Goal: Transaction & Acquisition: Purchase product/service

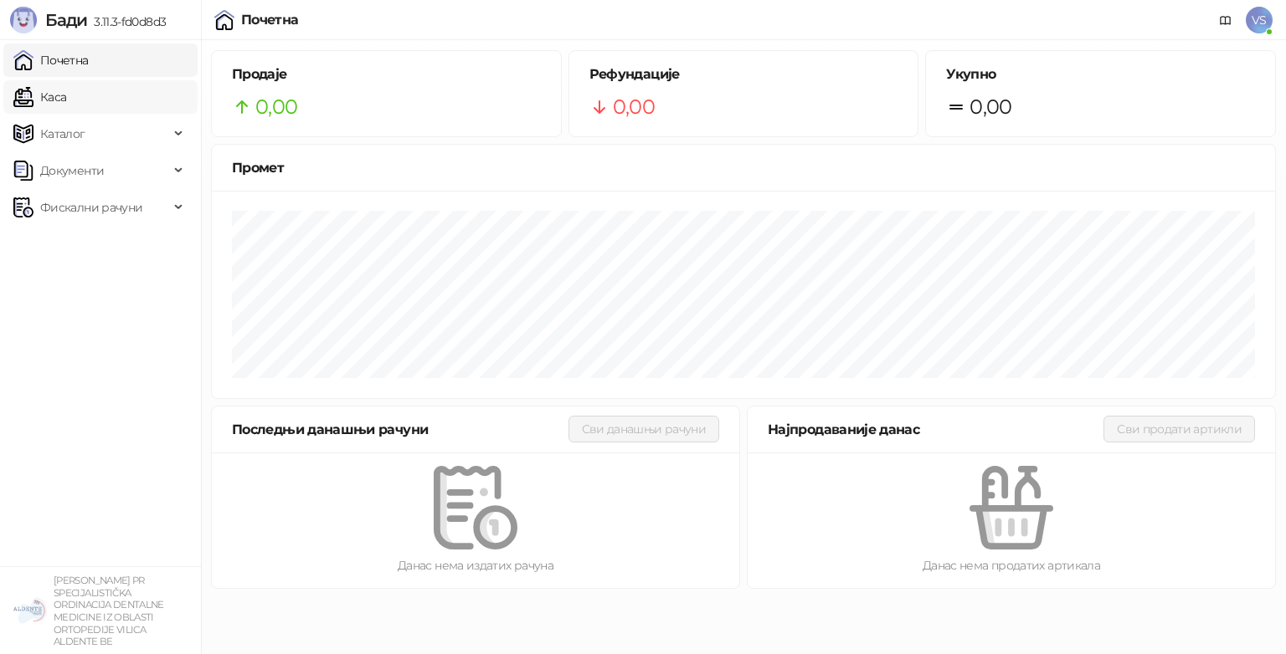
click at [66, 90] on link "Каса" at bounding box center [39, 96] width 53 height 33
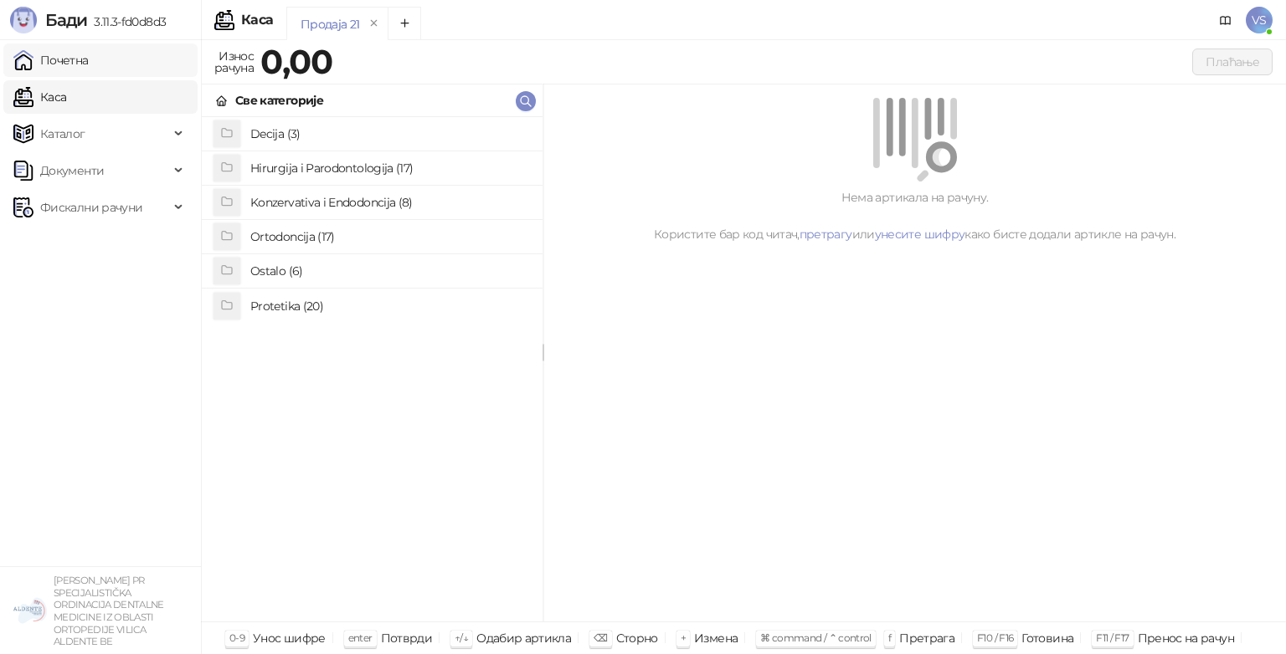
click at [81, 58] on link "Почетна" at bounding box center [50, 60] width 75 height 33
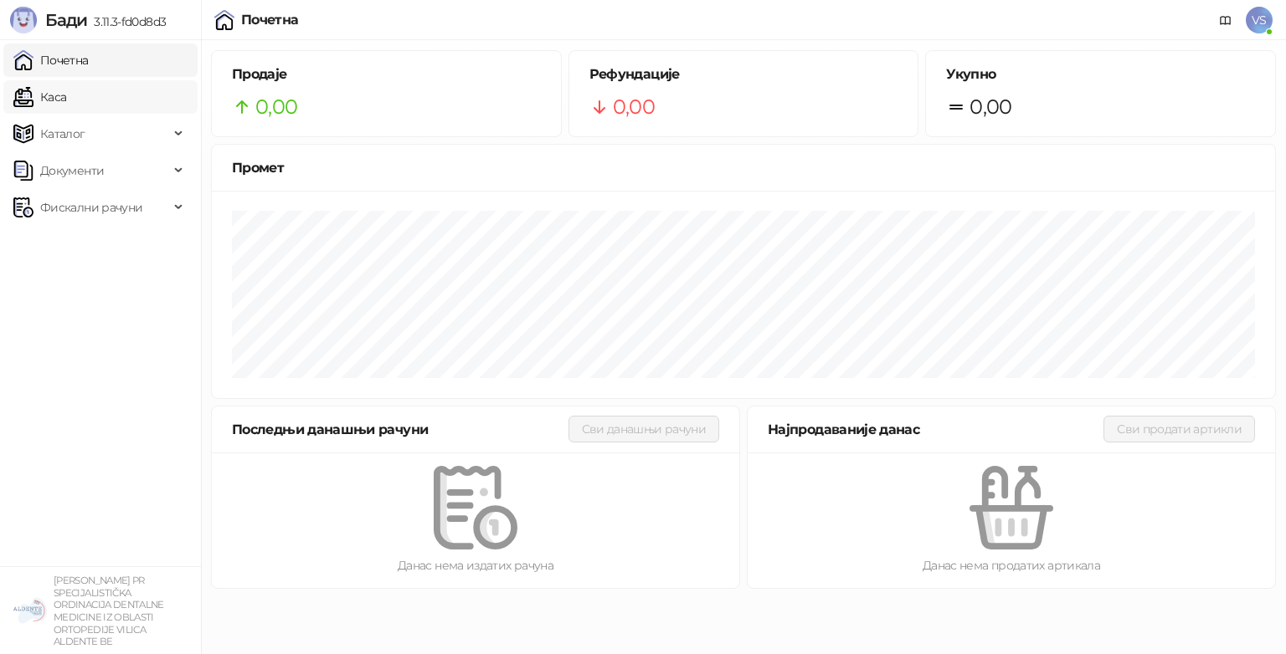
click at [66, 90] on link "Каса" at bounding box center [39, 96] width 53 height 33
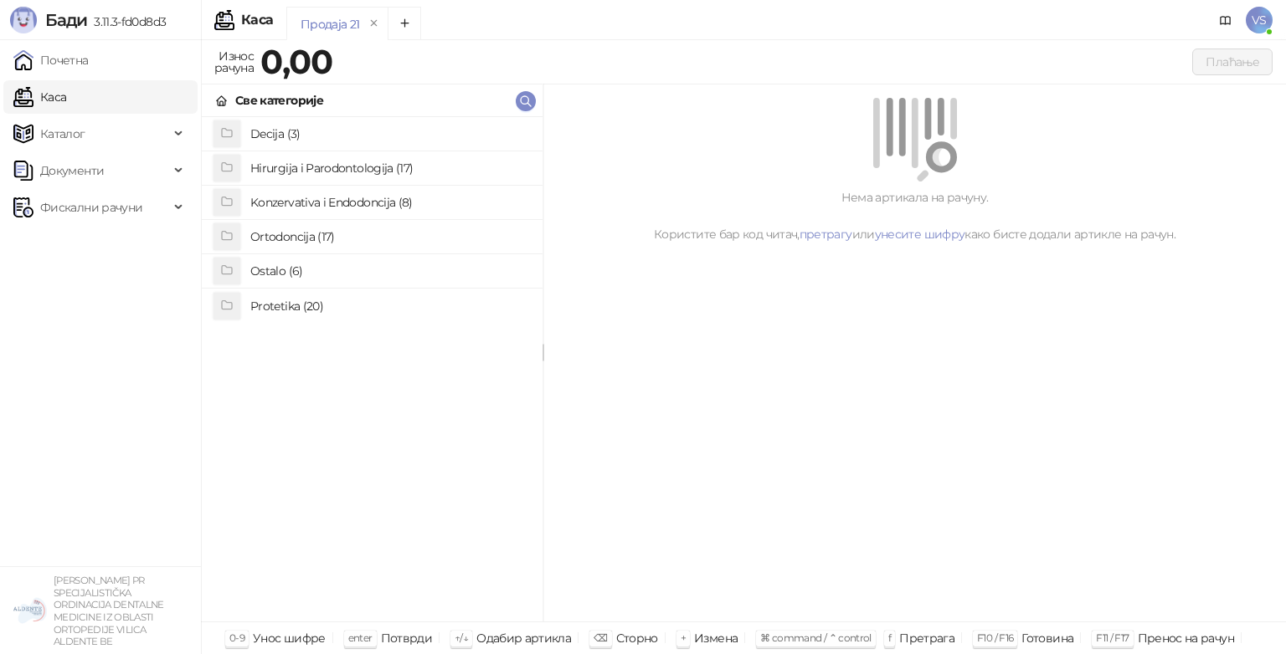
click at [339, 243] on h4 "Ortodoncija (17)" at bounding box center [389, 236] width 279 height 27
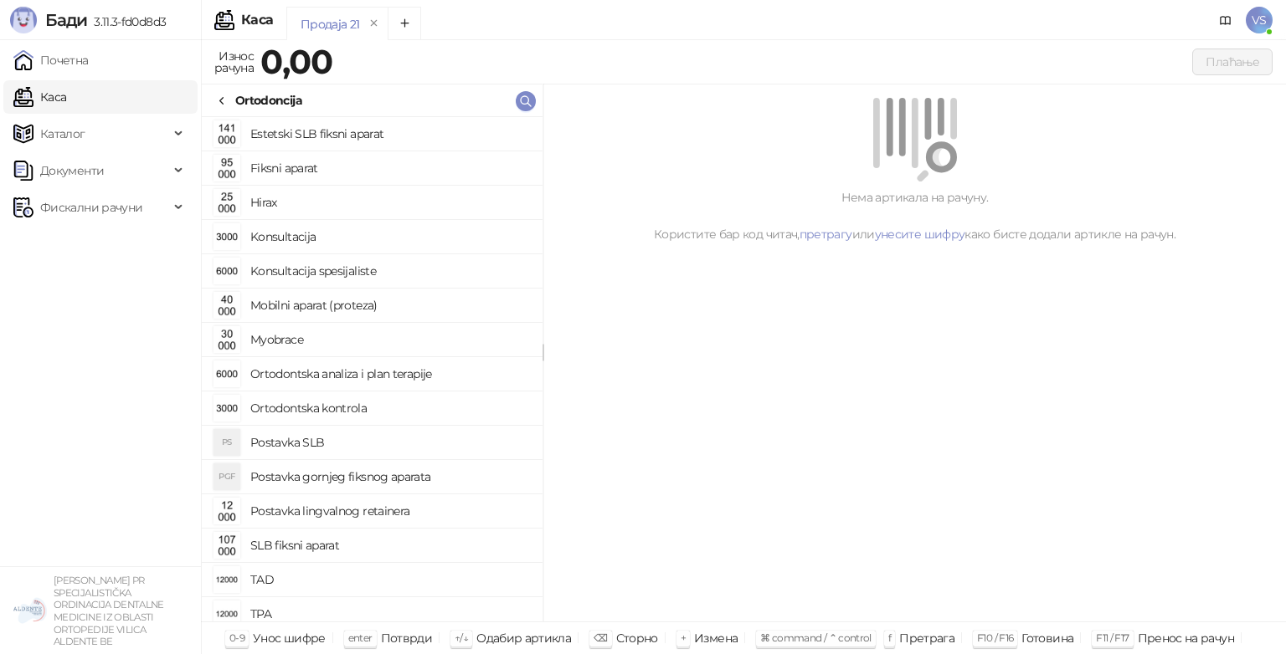
click at [335, 179] on h4 "Fiksni aparat" at bounding box center [389, 168] width 279 height 27
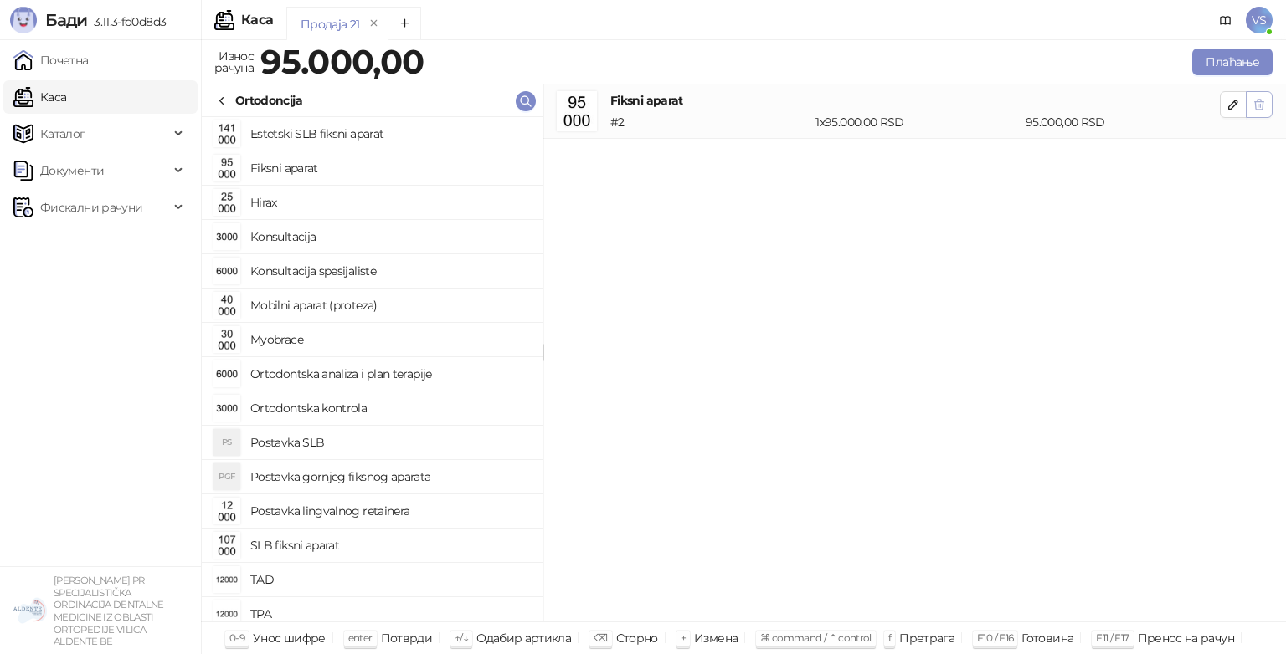
click at [1259, 102] on icon "button" at bounding box center [1258, 104] width 13 height 13
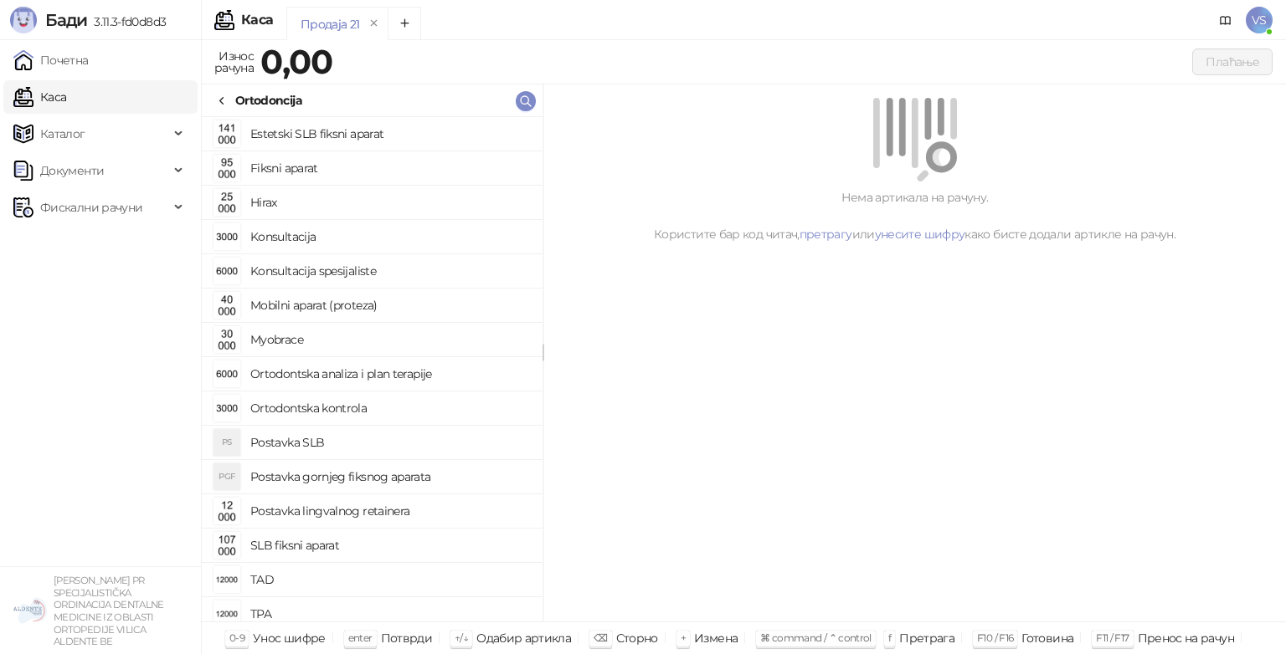
click at [218, 100] on icon at bounding box center [221, 101] width 13 height 13
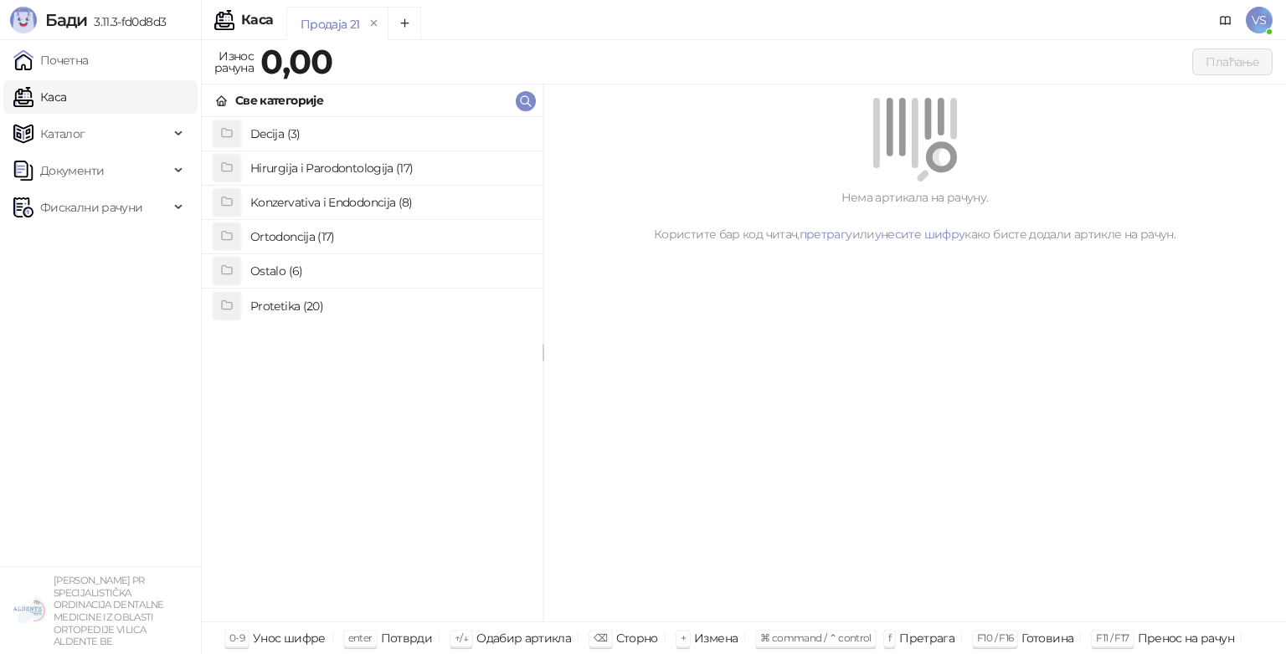
click at [270, 287] on li "Ostalo (6)" at bounding box center [372, 271] width 341 height 34
click at [272, 177] on h4 "Konsultacija" at bounding box center [389, 168] width 279 height 27
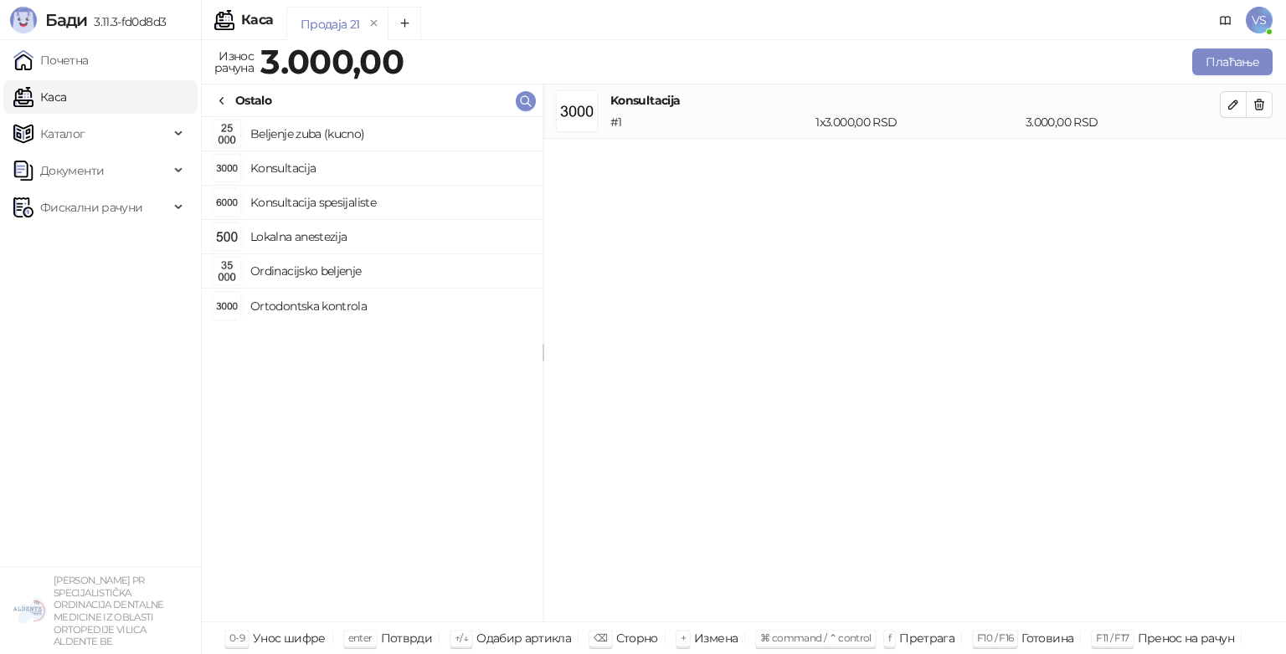
click at [270, 174] on h4 "Konsultacija" at bounding box center [389, 168] width 279 height 27
click at [1203, 54] on button "Плаћање" at bounding box center [1232, 62] width 80 height 27
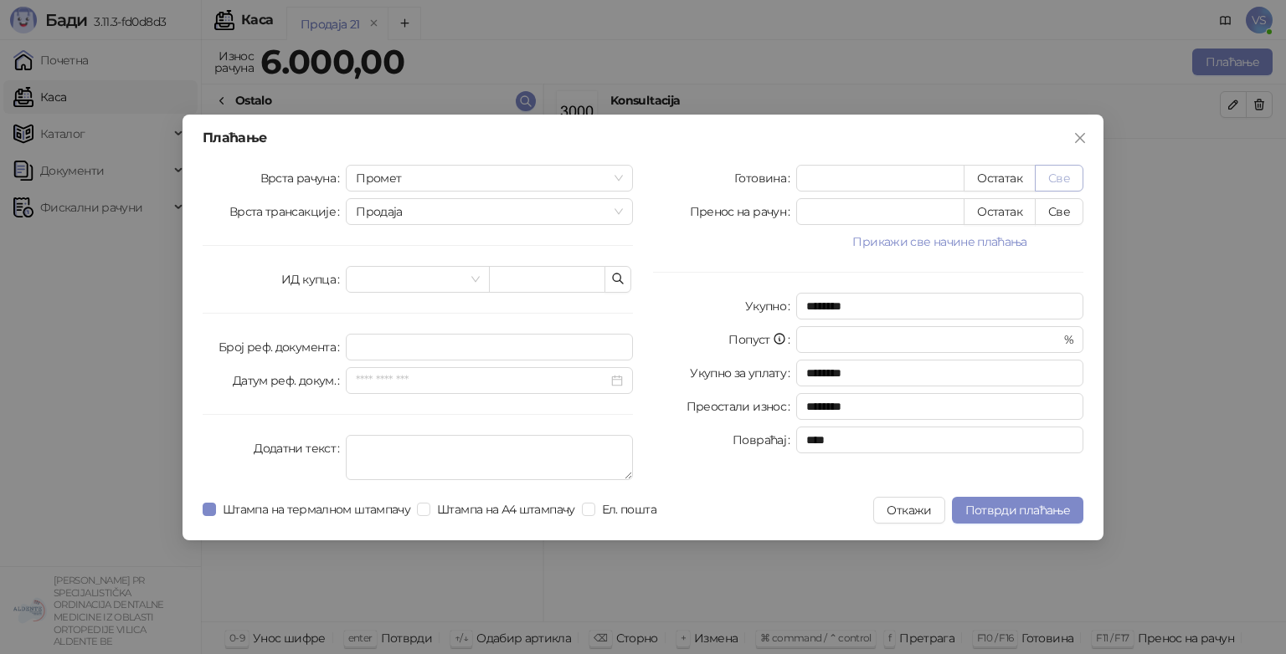
click at [1058, 184] on button "Све" at bounding box center [1058, 178] width 49 height 27
type input "****"
click at [968, 516] on span "Потврди плаћање" at bounding box center [1017, 510] width 105 height 15
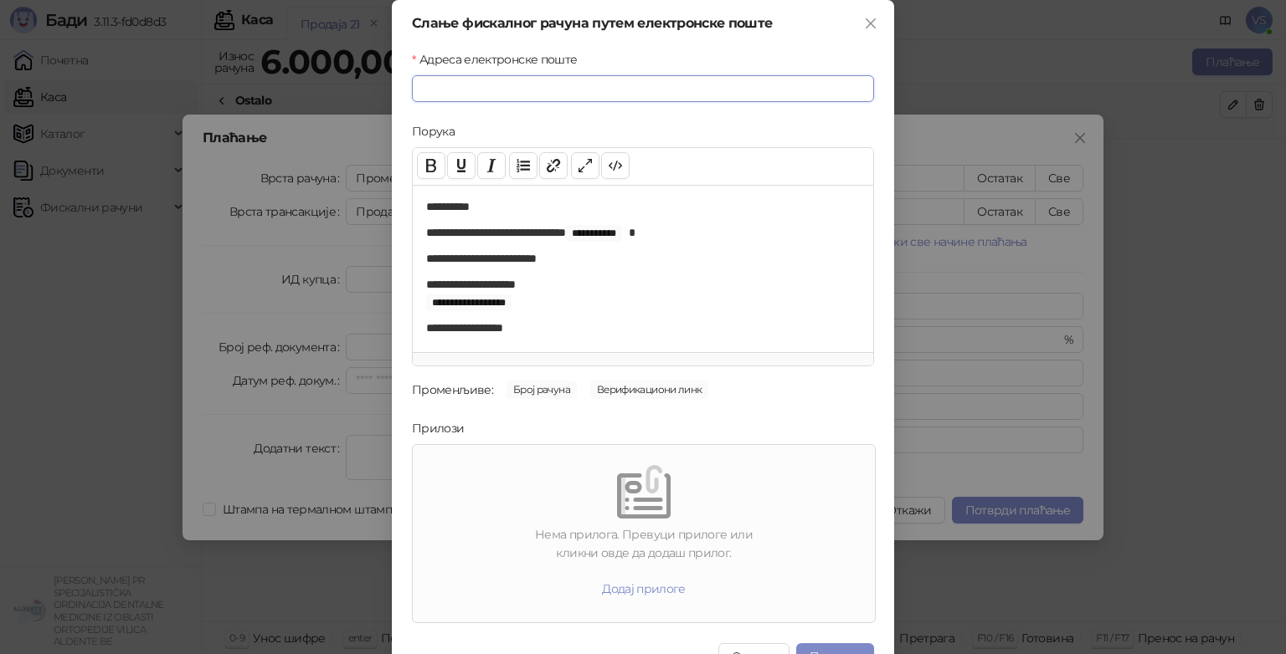
click at [454, 77] on input "Адреса електронске поште" at bounding box center [643, 88] width 462 height 27
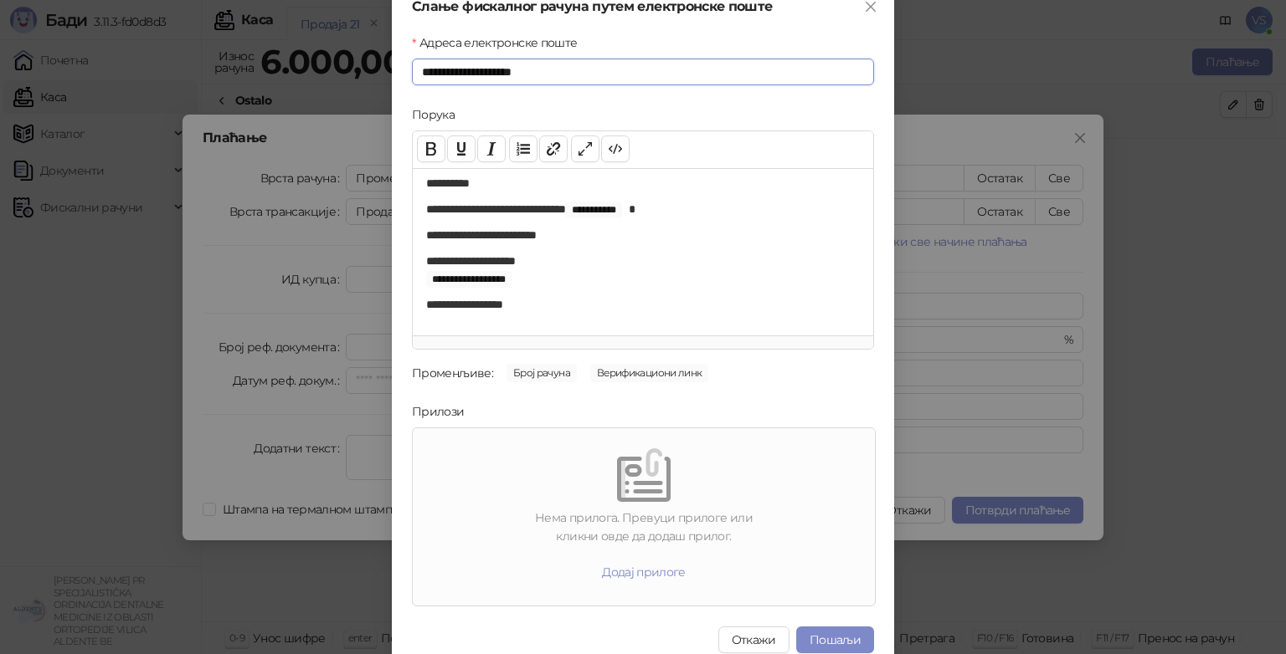
scroll to position [33, 0]
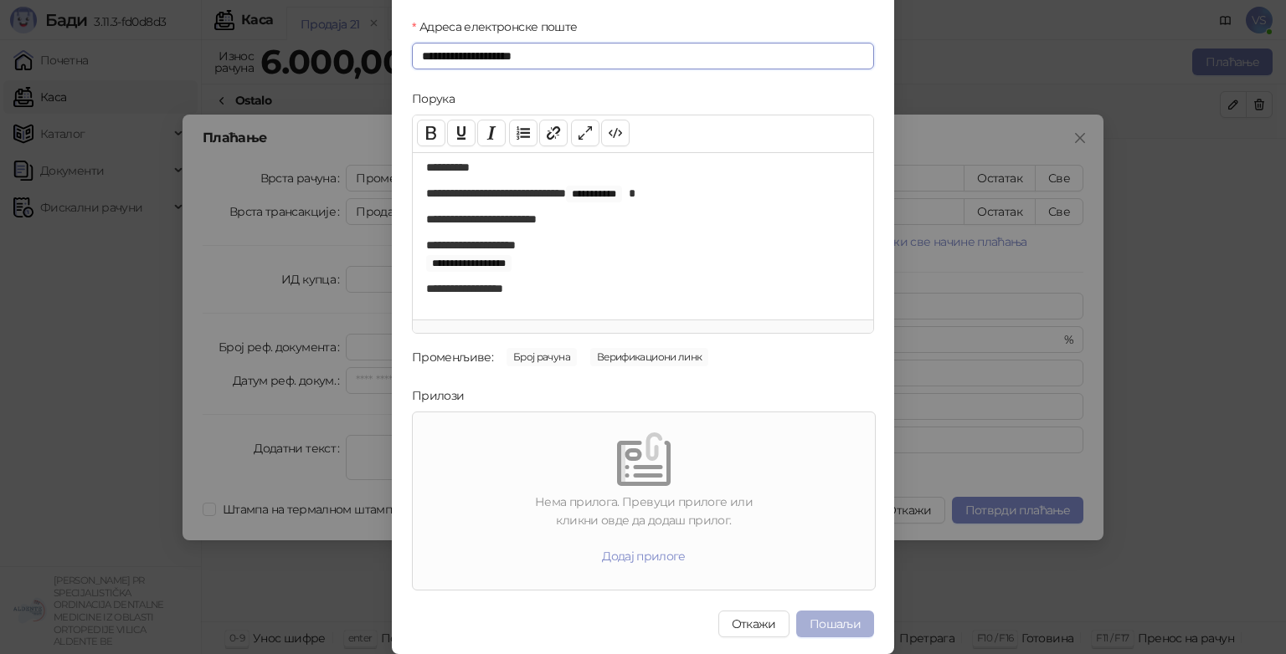
type input "**********"
click at [821, 626] on button "Пошаљи" at bounding box center [835, 624] width 78 height 27
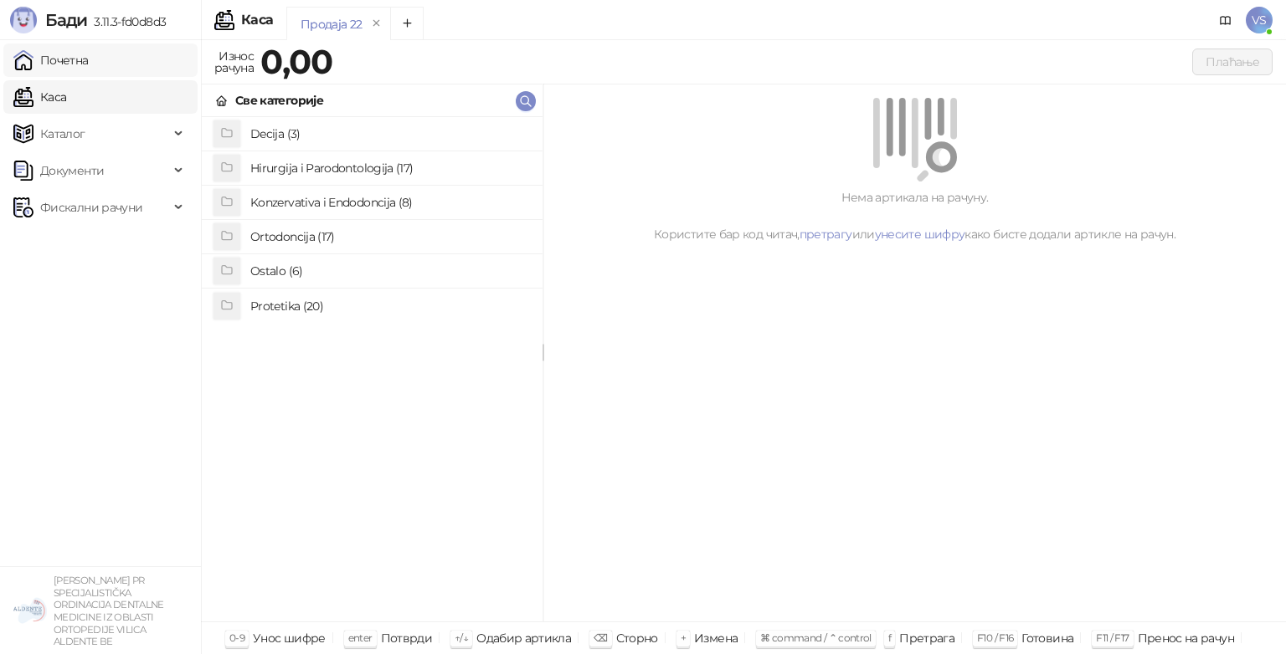
click at [89, 58] on link "Почетна" at bounding box center [50, 60] width 75 height 33
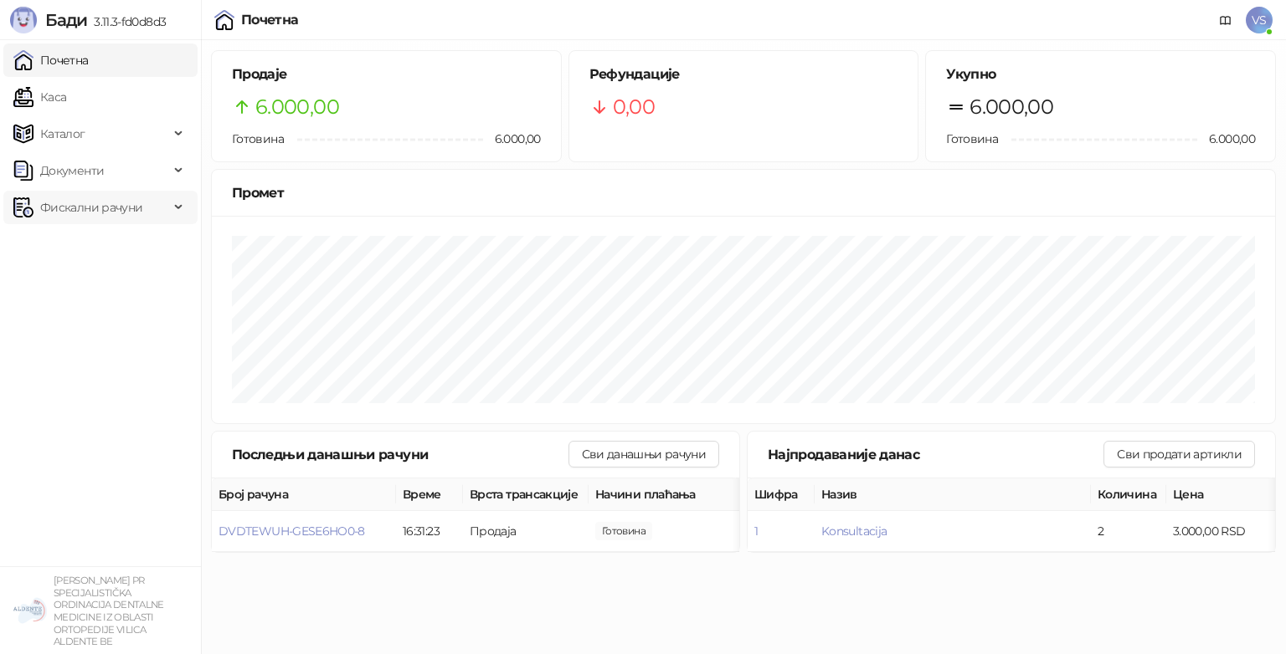
click at [167, 215] on span "Фискални рачуни" at bounding box center [91, 207] width 156 height 33
click at [132, 246] on link "Издати рачуни" at bounding box center [76, 244] width 112 height 33
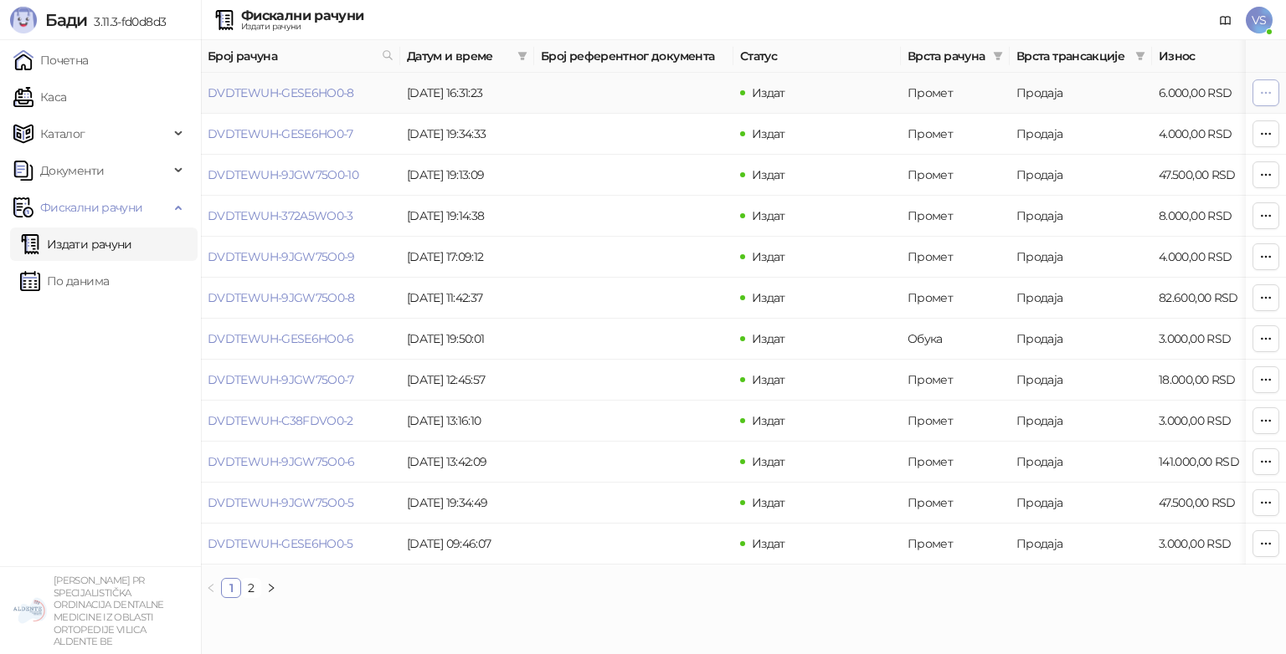
click at [1255, 84] on button "button" at bounding box center [1265, 93] width 27 height 27
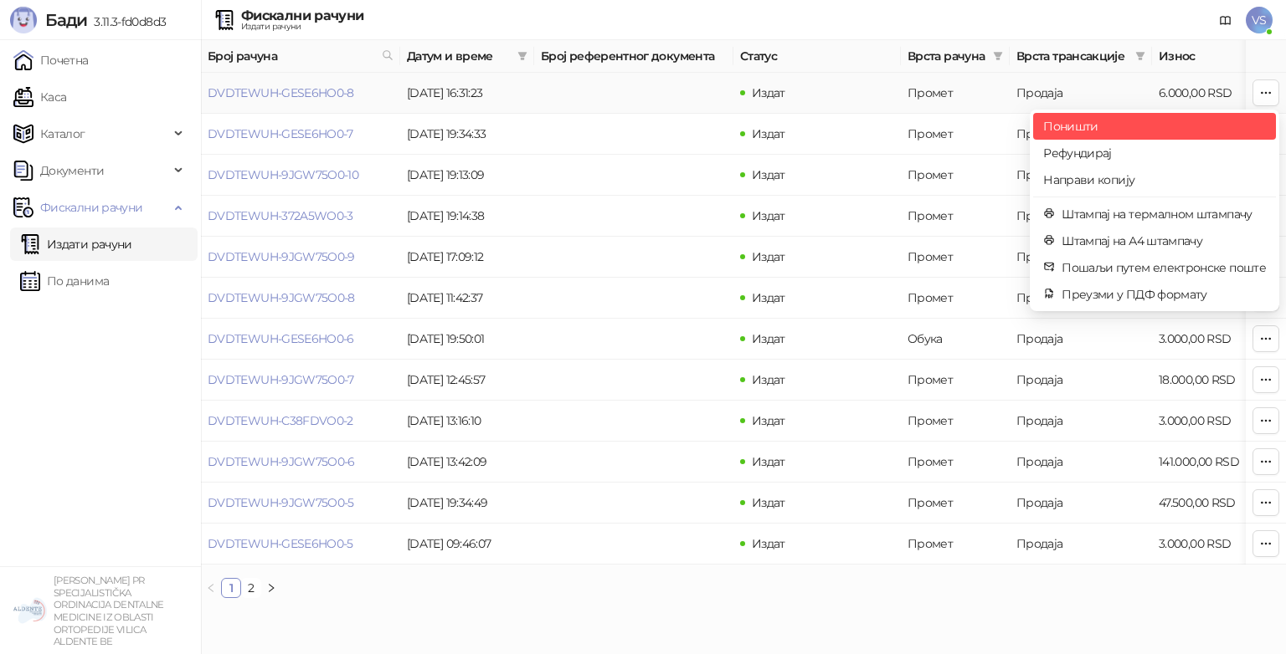
click at [1091, 131] on span "Поништи" at bounding box center [1154, 126] width 223 height 18
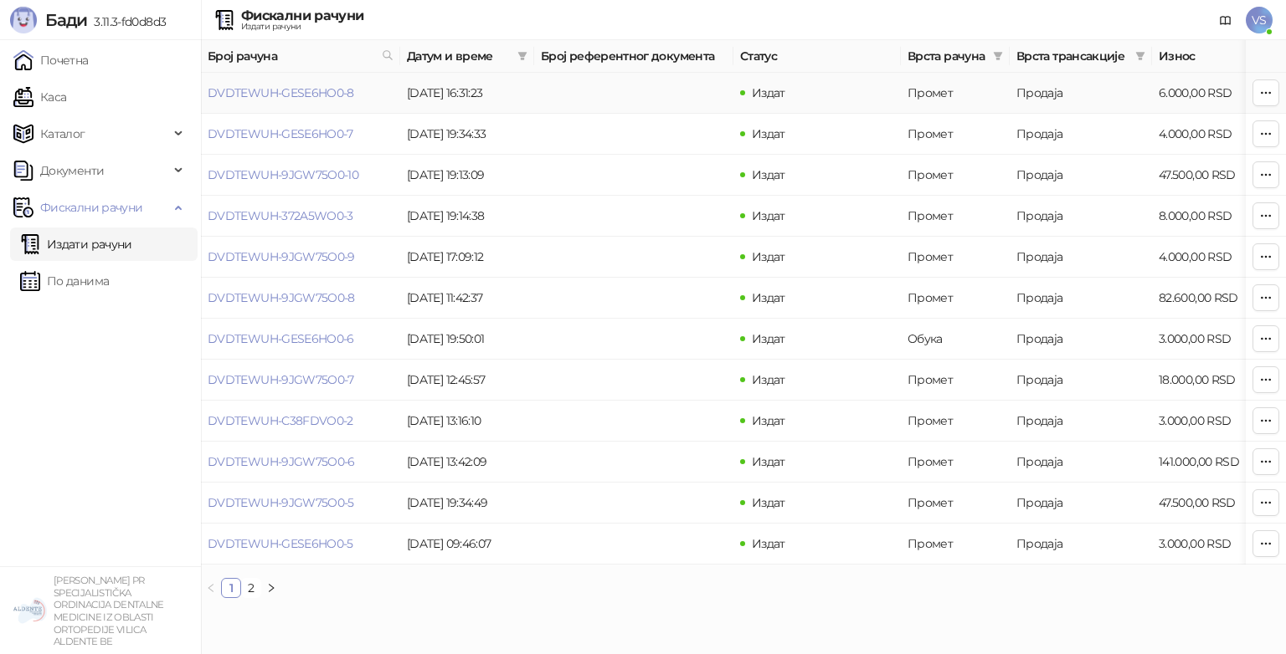
type input "**********"
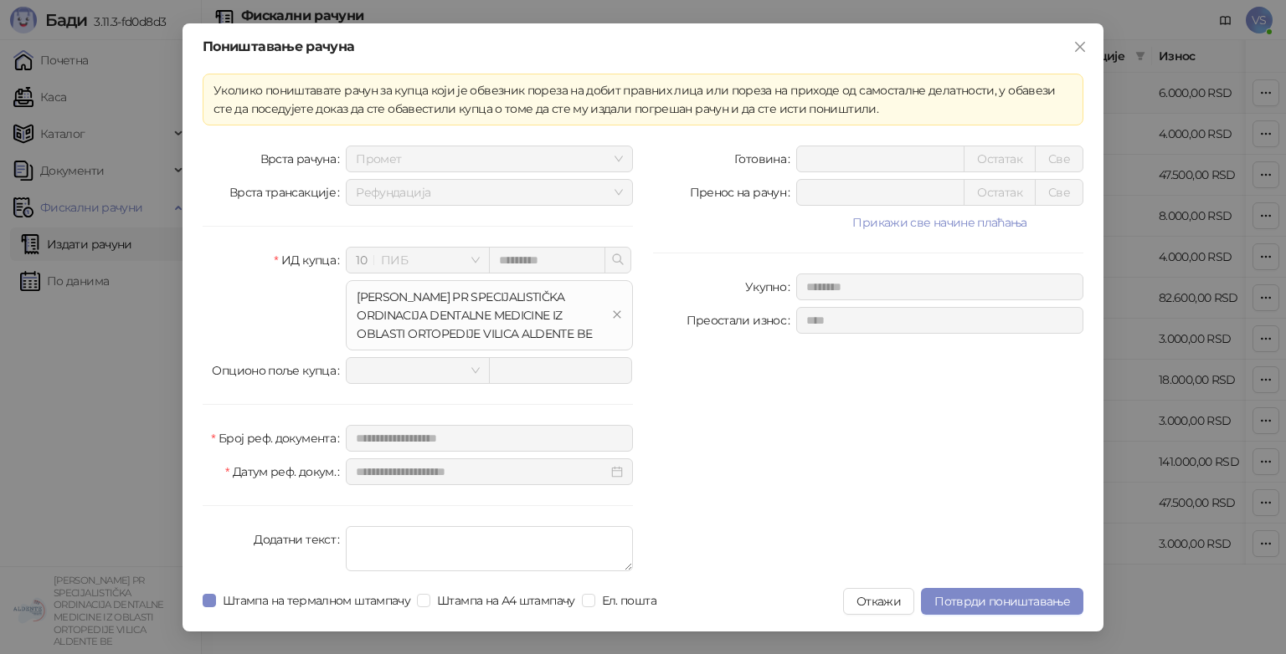
click at [481, 259] on div "10 ПИБ" at bounding box center [417, 260] width 143 height 27
click at [441, 262] on span "10 ПИБ" at bounding box center [417, 260] width 123 height 25
click at [373, 251] on span "10 ПИБ" at bounding box center [417, 260] width 123 height 25
click at [487, 167] on span "Промет" at bounding box center [489, 158] width 267 height 25
click at [477, 342] on div "[PERSON_NAME] PR SPECIJALISTIČKA ORDINACIJA DENTALNE MEDICINE IZ OBLASTI ORTOPE…" at bounding box center [489, 315] width 287 height 70
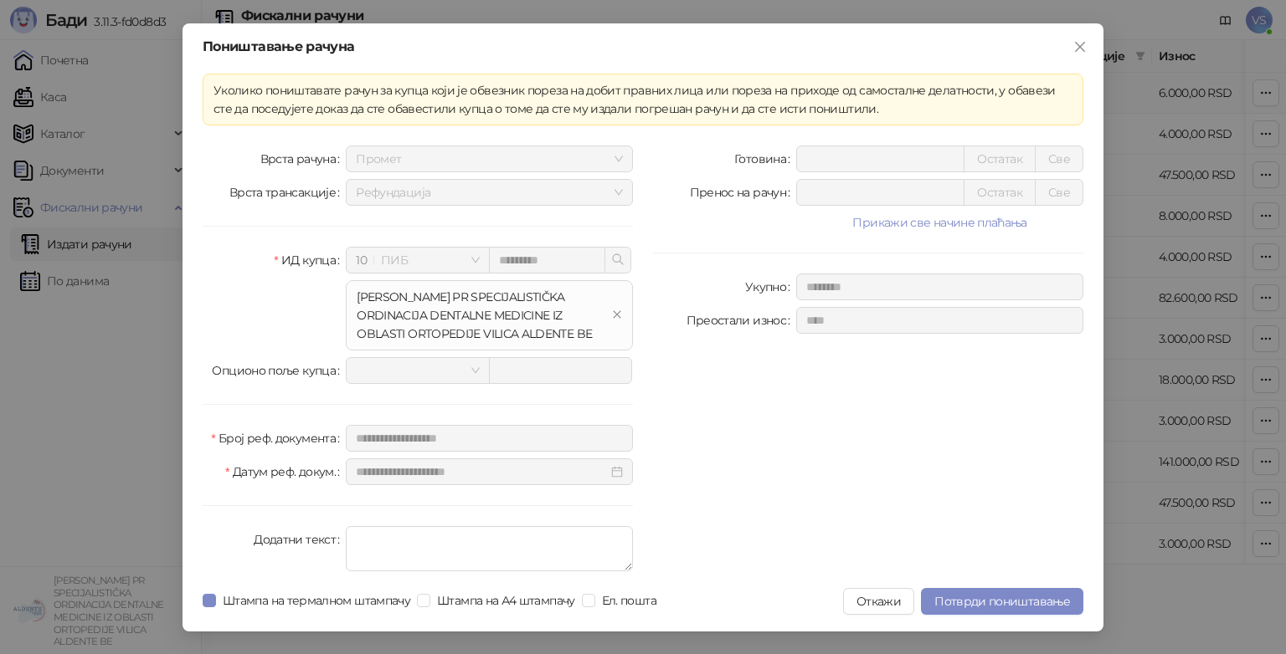
click at [474, 364] on span at bounding box center [417, 370] width 123 height 25
click at [462, 259] on span "10 ПИБ" at bounding box center [417, 260] width 123 height 25
click at [966, 603] on span "Потврди поништавање" at bounding box center [1002, 601] width 136 height 15
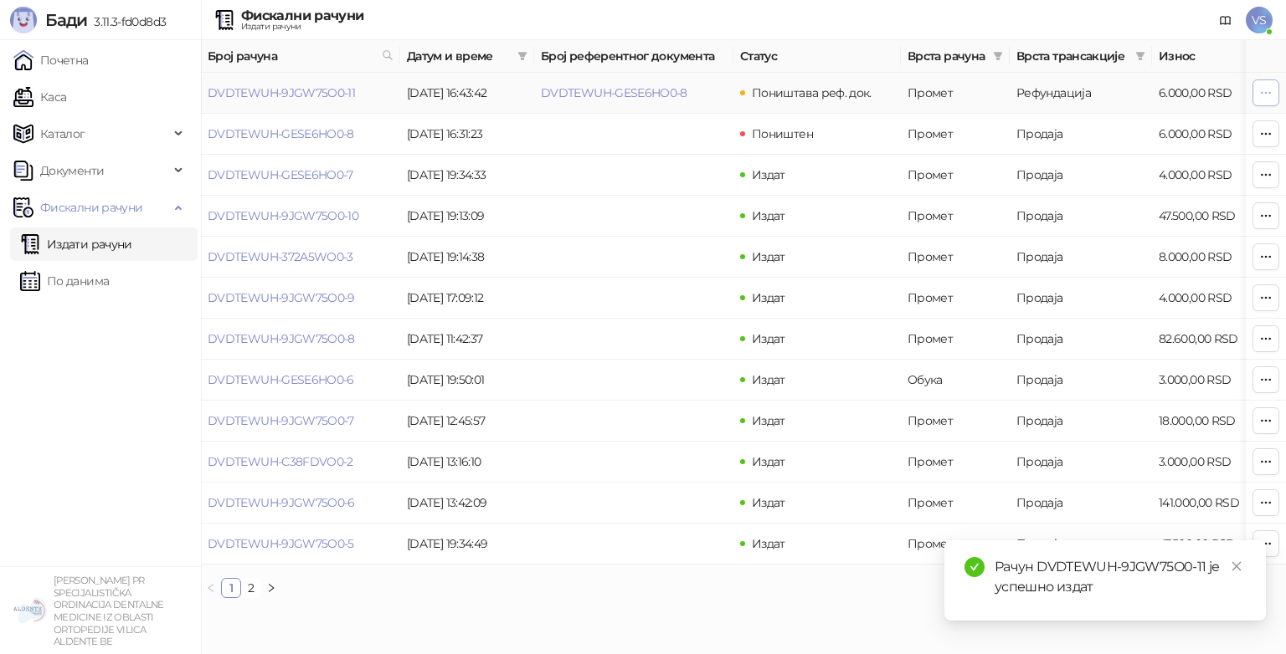
click at [1265, 100] on button "button" at bounding box center [1265, 93] width 27 height 27
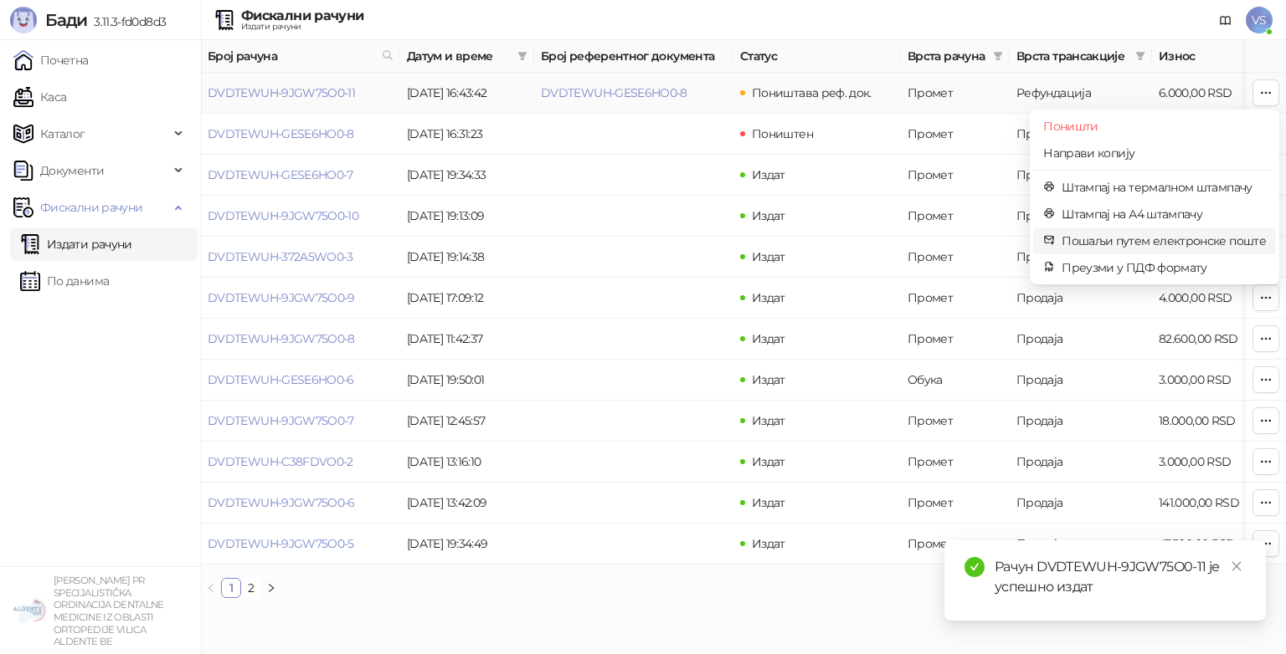
click at [1132, 239] on span "Пошаљи путем електронске поште" at bounding box center [1163, 241] width 204 height 18
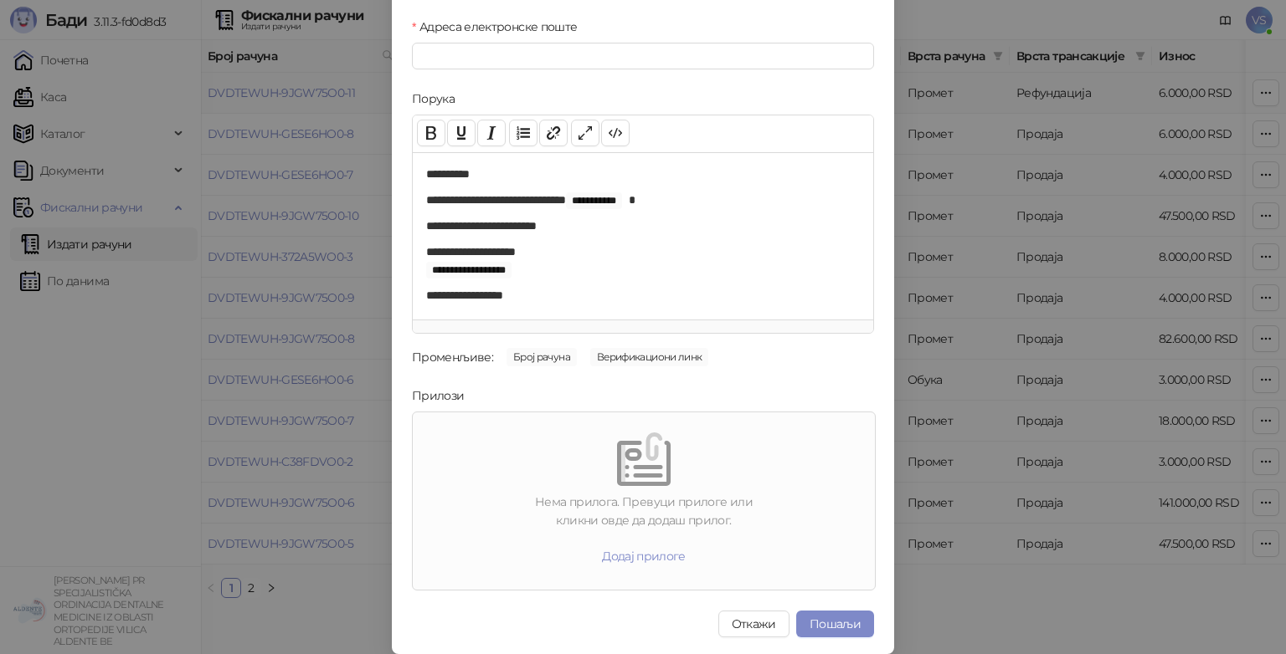
click at [711, 104] on div "Порука" at bounding box center [643, 102] width 462 height 25
click at [756, 623] on button "Откажи" at bounding box center [753, 624] width 71 height 27
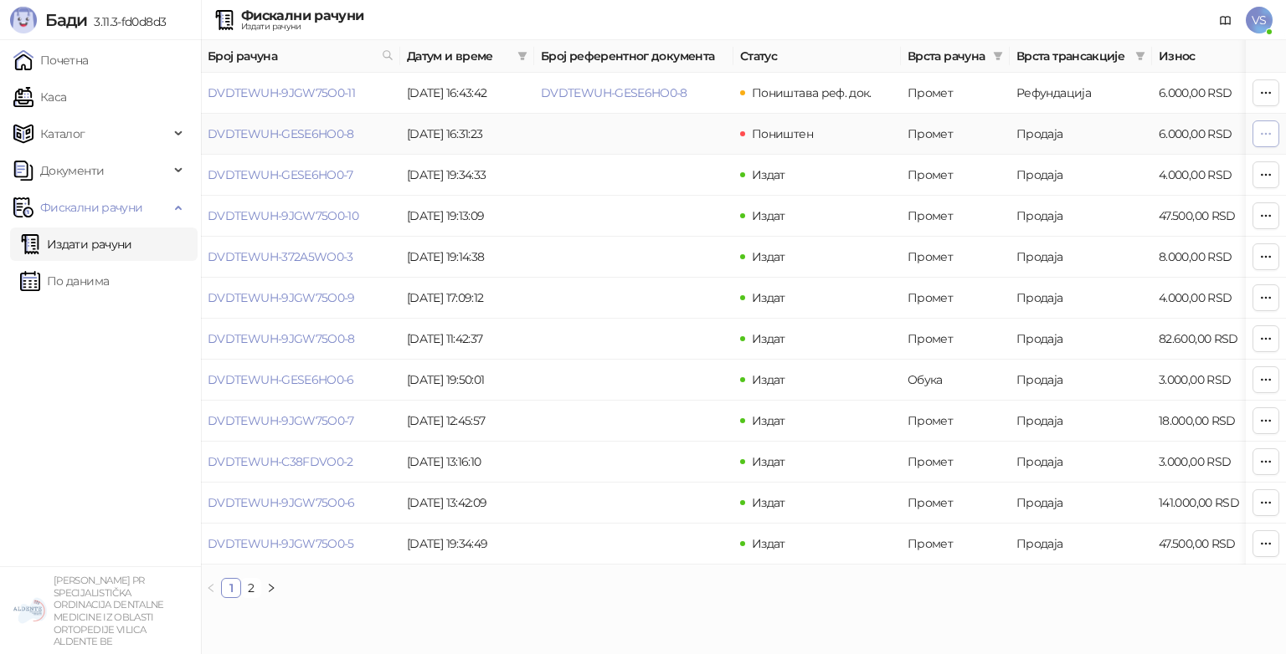
click at [1258, 131] on button "button" at bounding box center [1265, 134] width 27 height 27
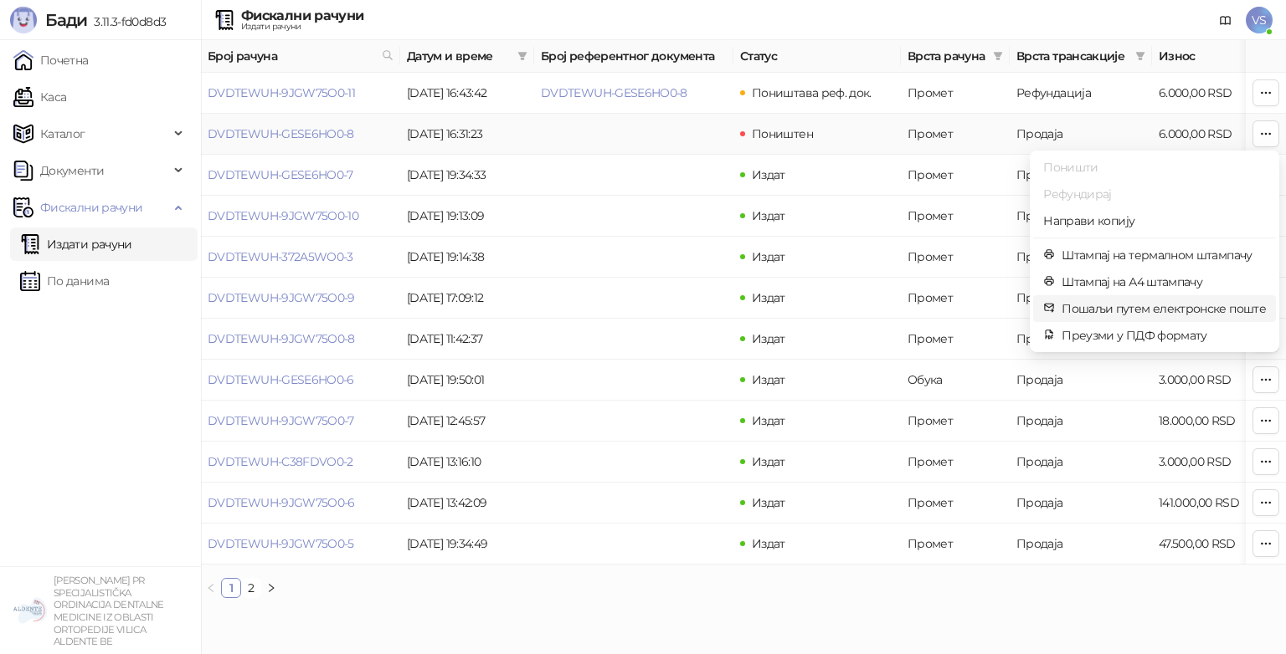
click at [1099, 305] on span "Пошаљи путем електронске поште" at bounding box center [1163, 309] width 204 height 18
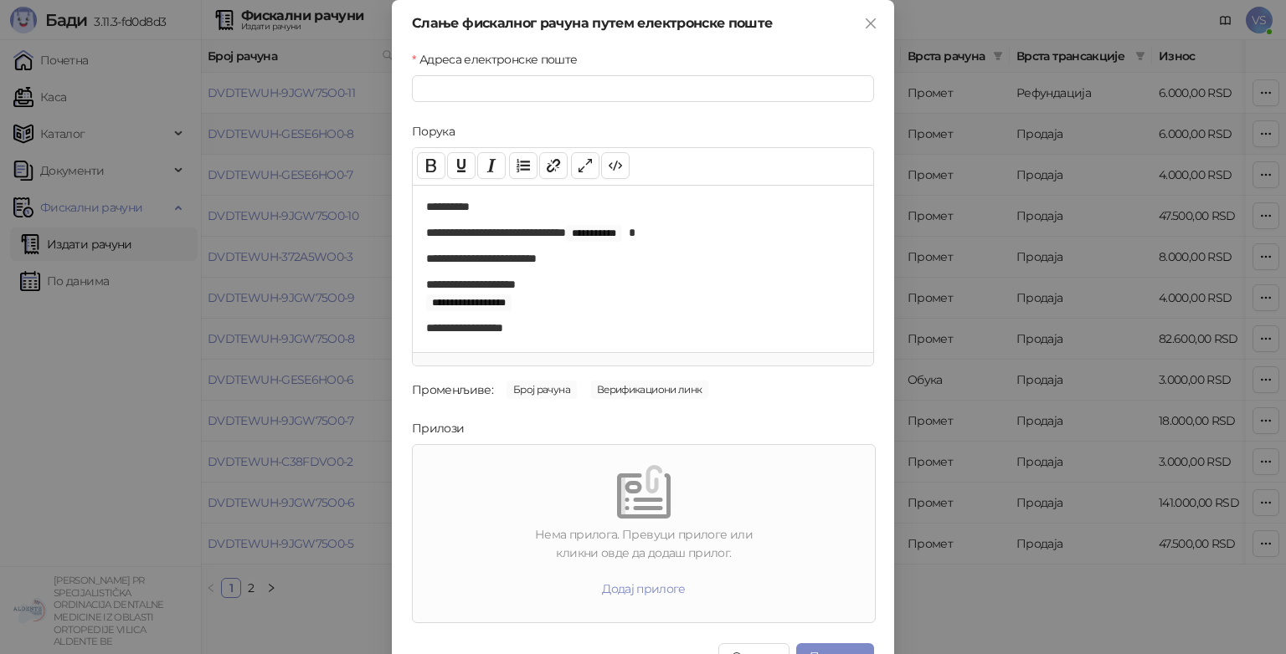
scroll to position [7, 0]
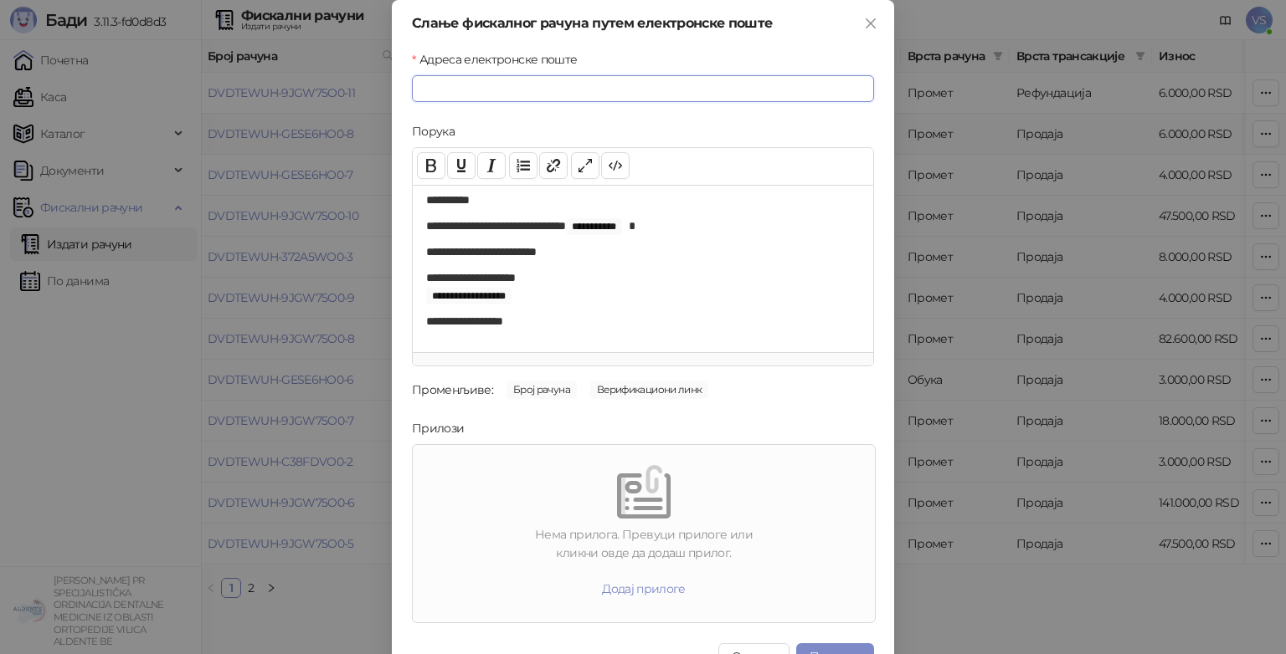
click at [470, 80] on input "Адреса електронске поште" at bounding box center [643, 88] width 462 height 27
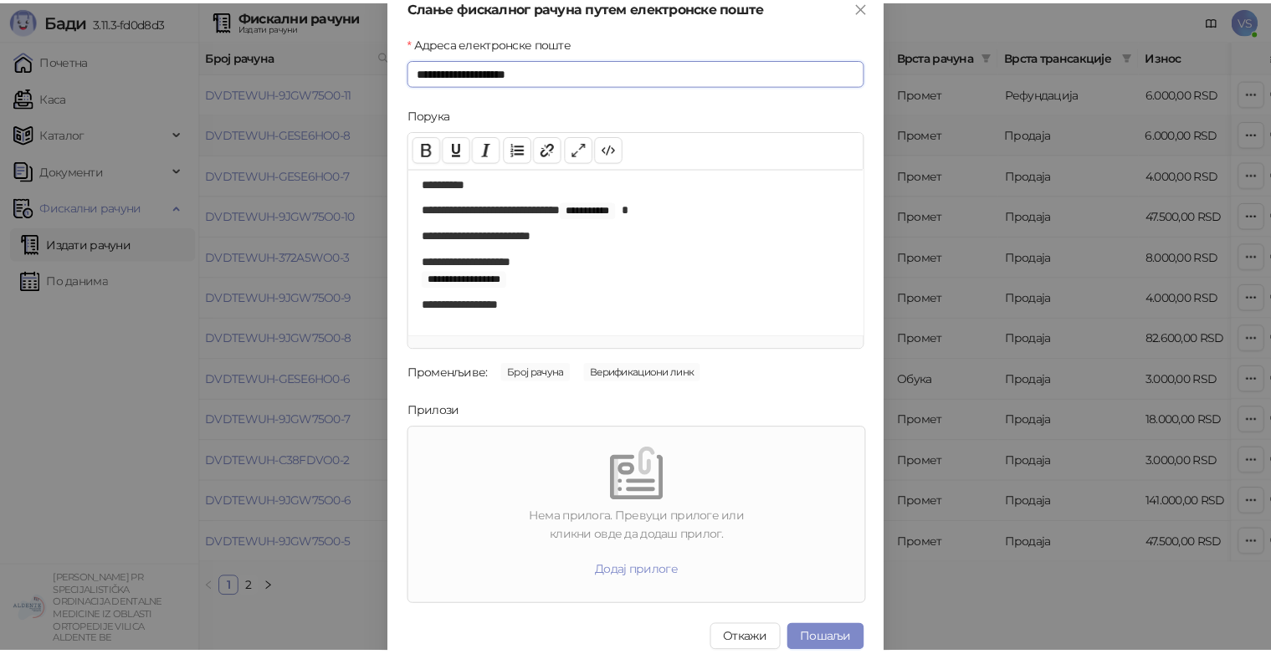
scroll to position [33, 0]
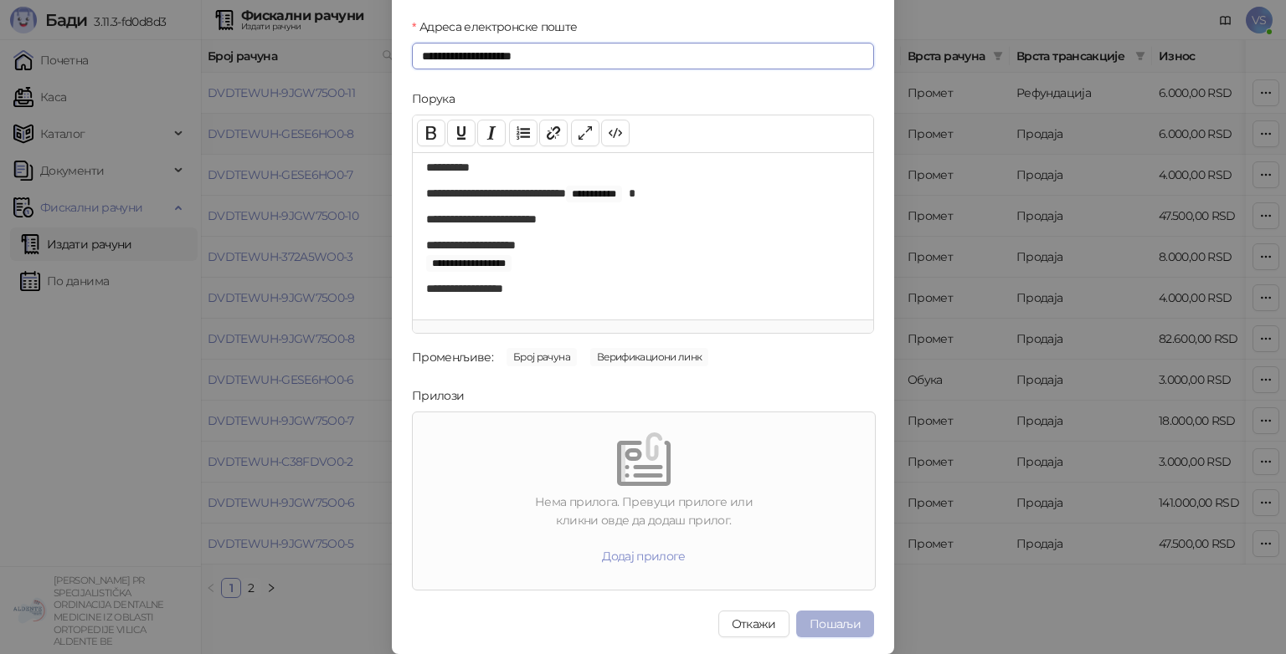
type input "**********"
click at [817, 620] on button "Пошаљи" at bounding box center [835, 624] width 78 height 27
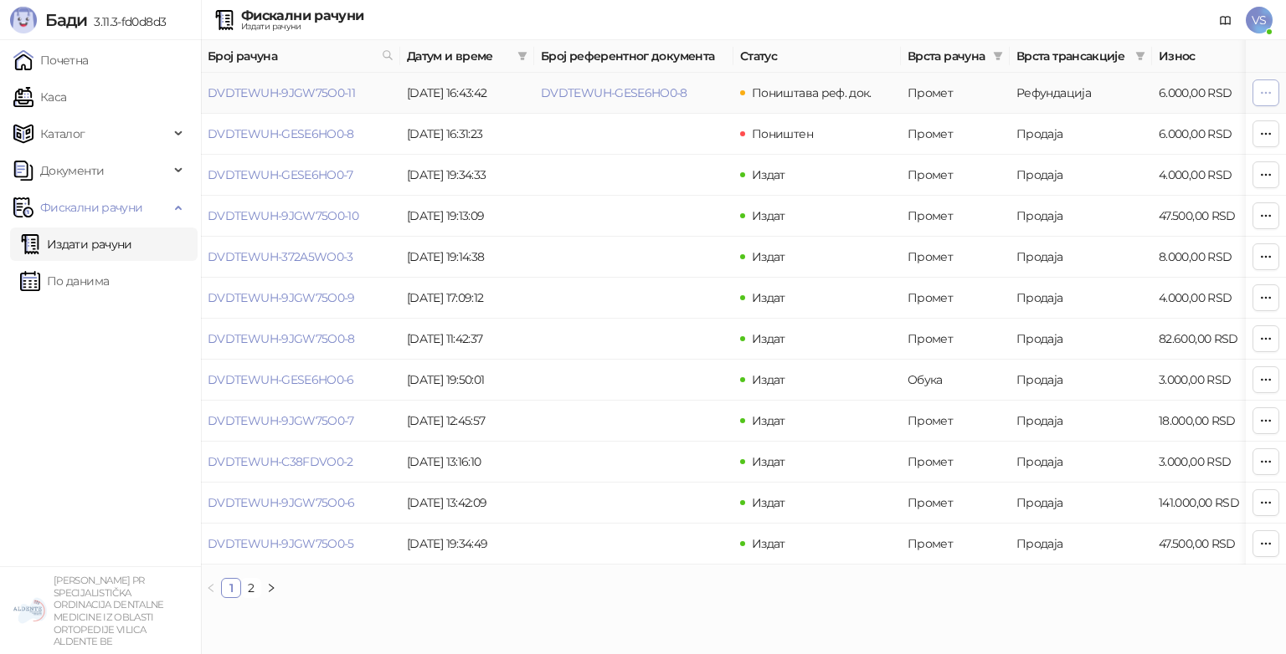
click at [1255, 94] on button "button" at bounding box center [1265, 93] width 27 height 27
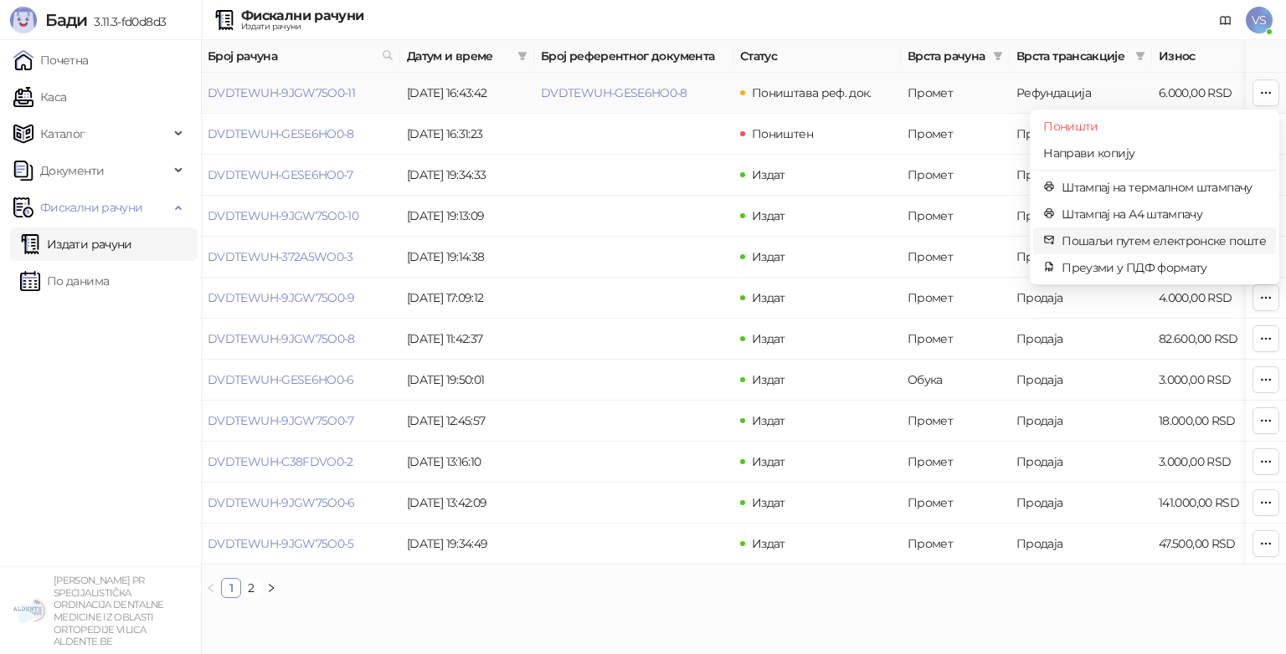
click at [1100, 234] on span "Пошаљи путем електронске поште" at bounding box center [1163, 241] width 204 height 18
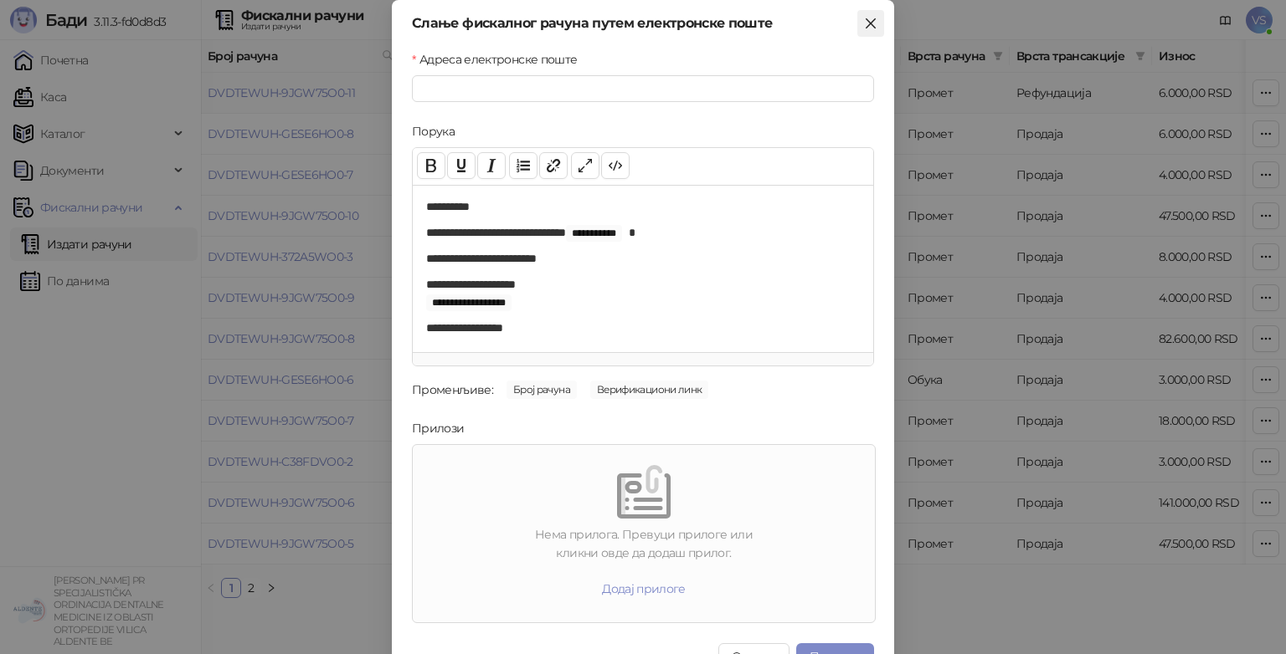
click at [871, 33] on button "Close" at bounding box center [870, 23] width 27 height 27
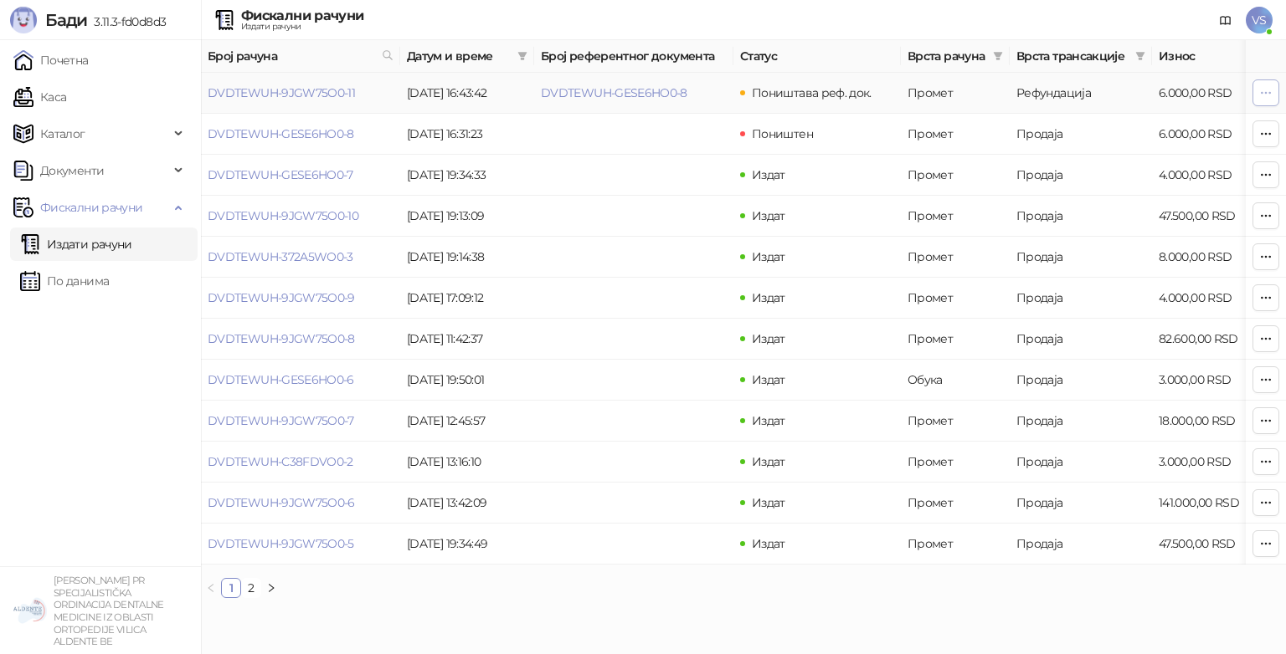
click at [1257, 96] on button "button" at bounding box center [1265, 93] width 27 height 27
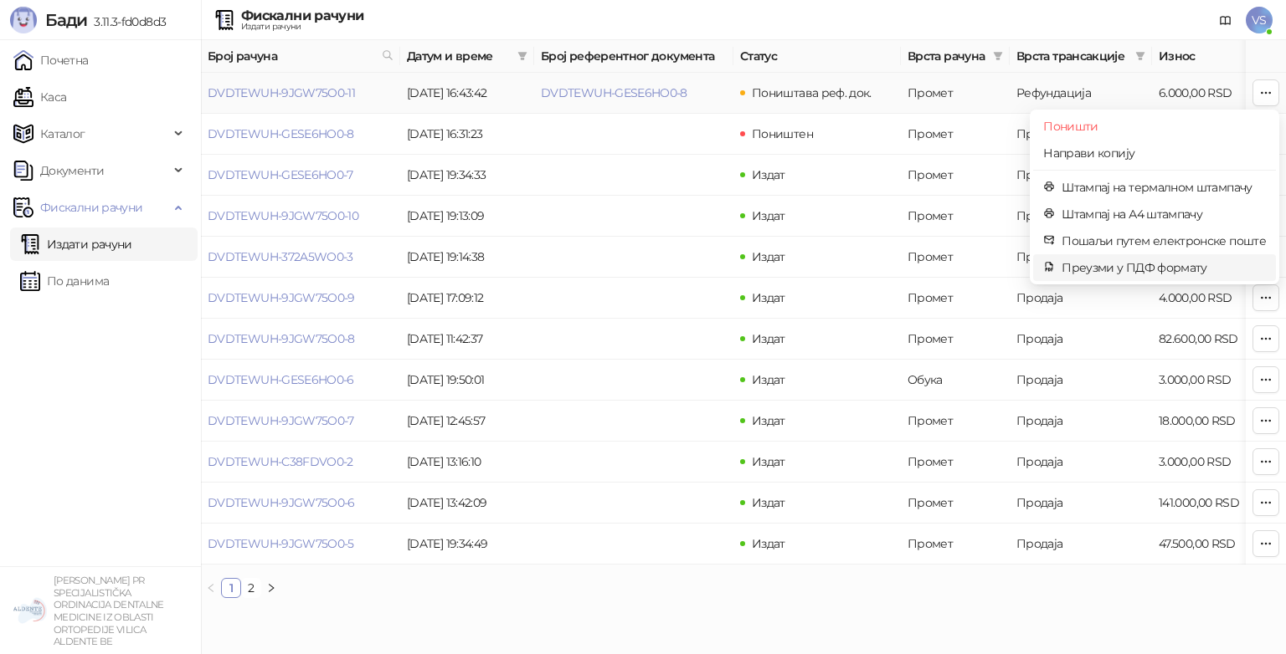
click at [1138, 267] on span "Преузми у ПДФ формату" at bounding box center [1163, 268] width 204 height 18
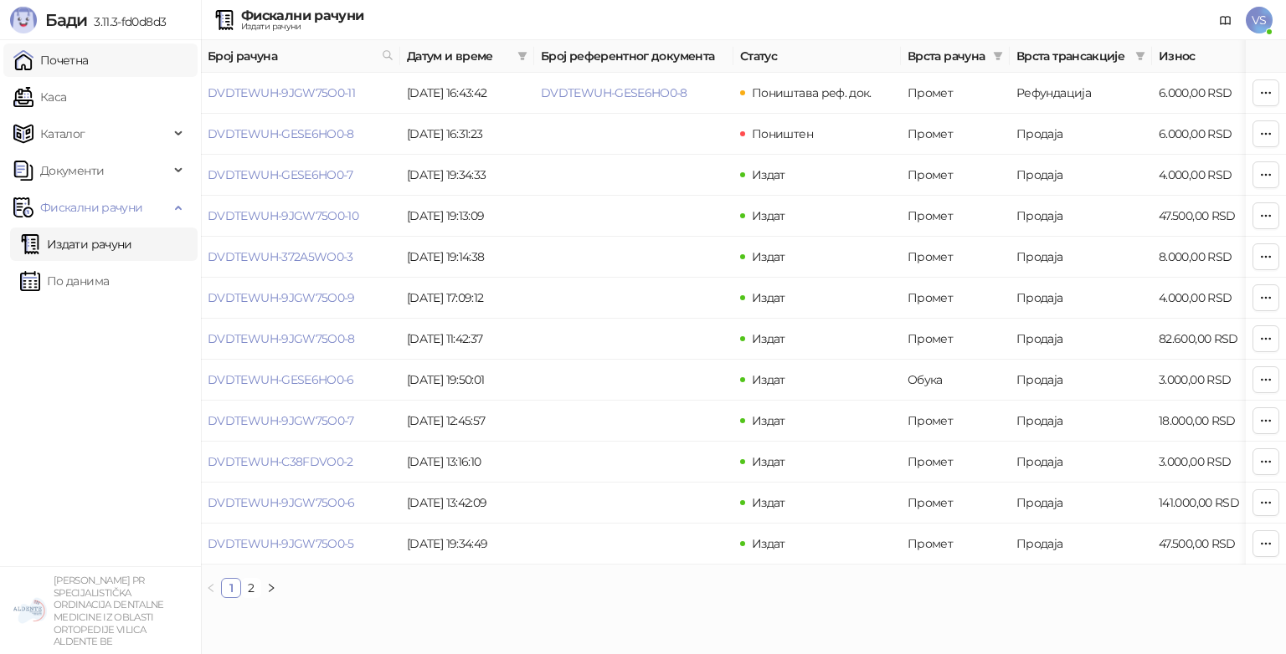
click at [89, 59] on link "Почетна" at bounding box center [50, 60] width 75 height 33
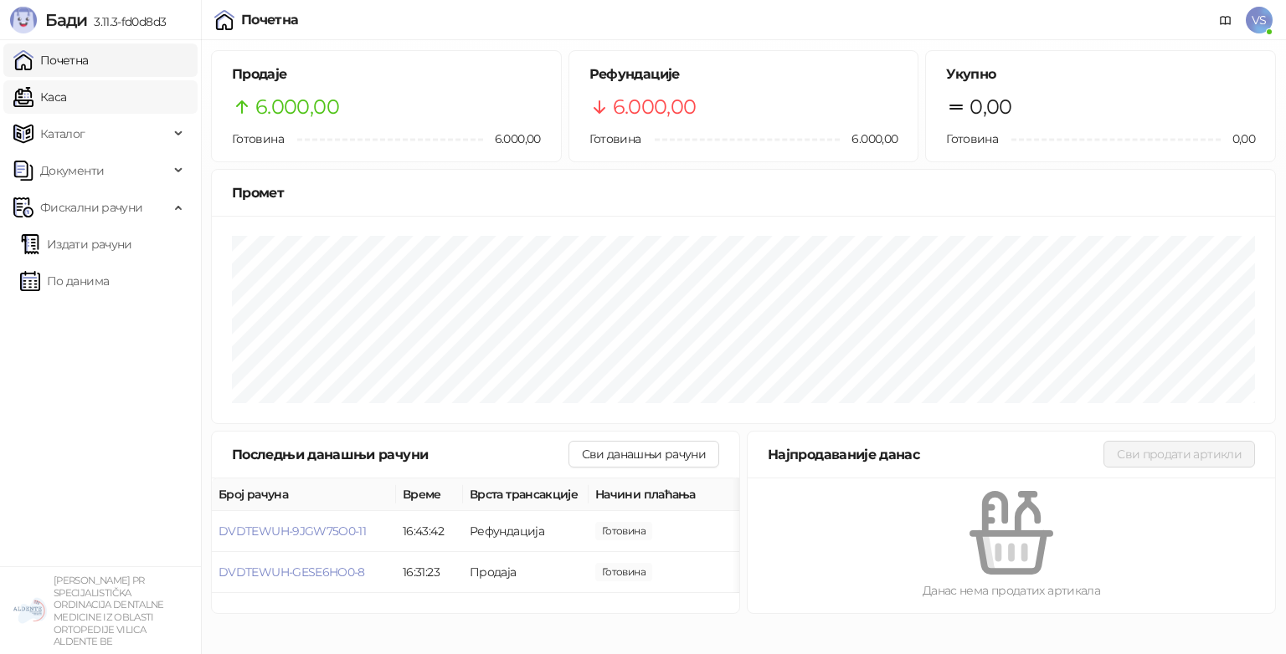
click at [66, 86] on link "Каса" at bounding box center [39, 96] width 53 height 33
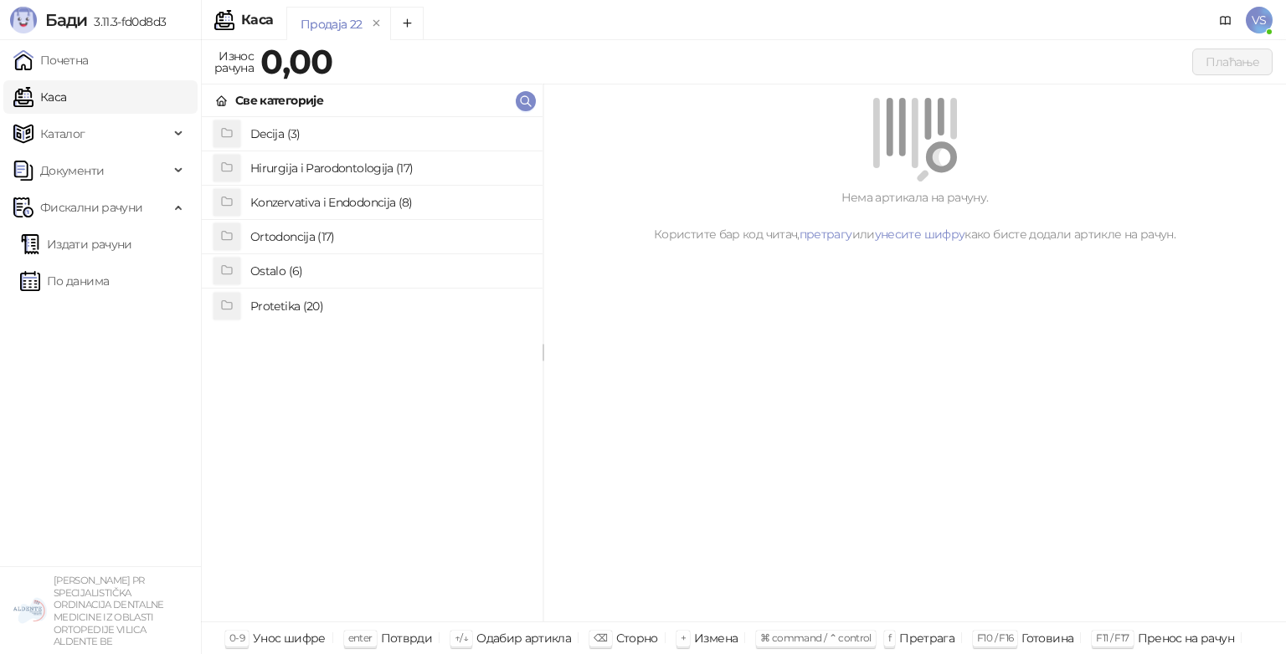
click at [323, 241] on h4 "Ortodoncija (17)" at bounding box center [389, 236] width 279 height 27
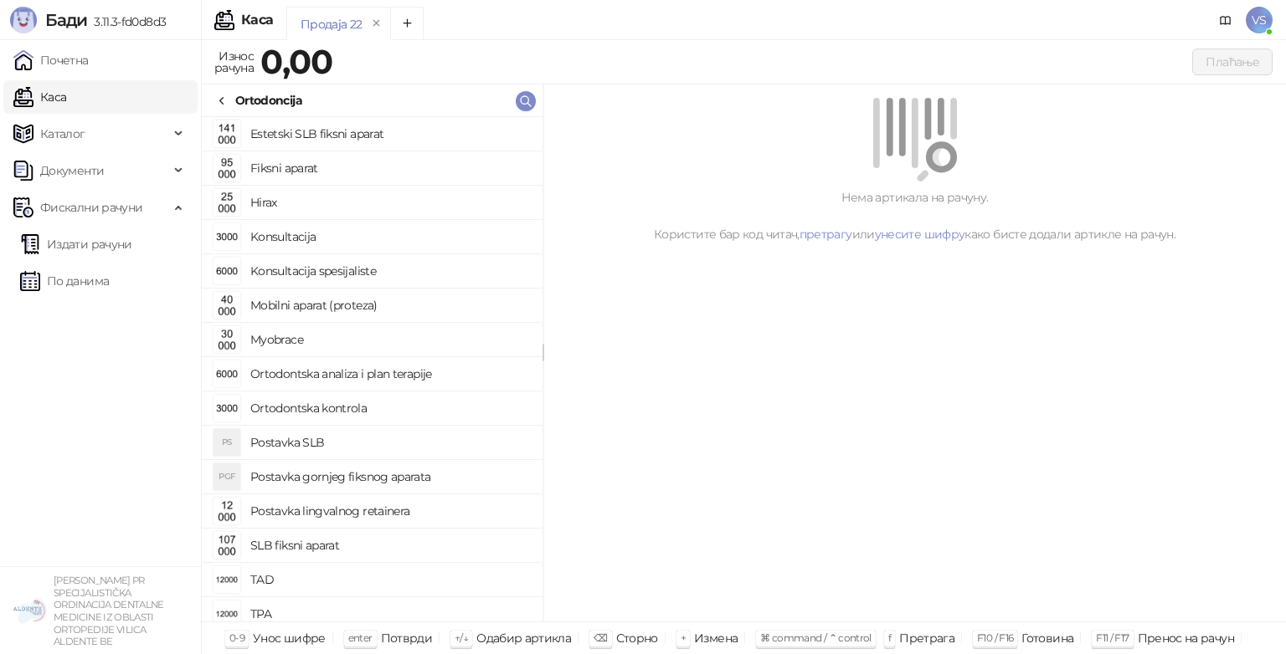
click at [323, 241] on h4 "Konsultacija" at bounding box center [389, 236] width 279 height 27
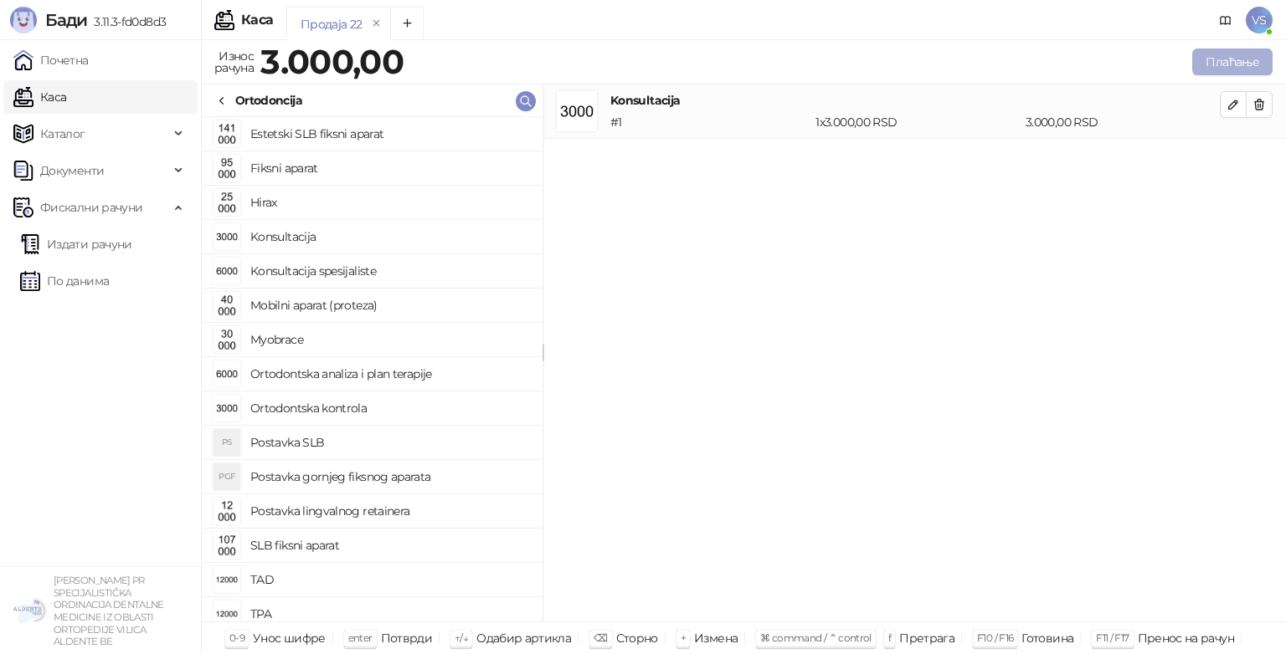
click at [1201, 69] on button "Плаћање" at bounding box center [1232, 62] width 80 height 27
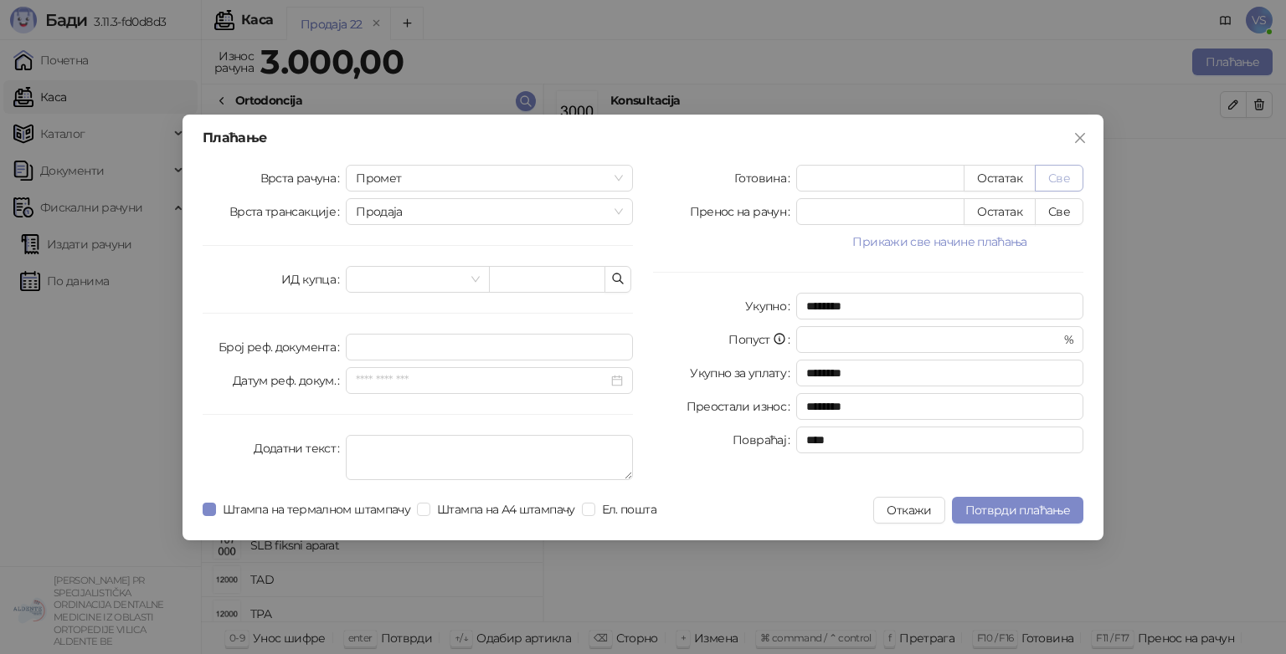
click at [1058, 169] on button "Све" at bounding box center [1058, 178] width 49 height 27
type input "****"
click at [251, 500] on span "Штампа на термалном штампачу" at bounding box center [316, 509] width 201 height 18
click at [602, 506] on span "Ел. пошта" at bounding box center [629, 509] width 68 height 18
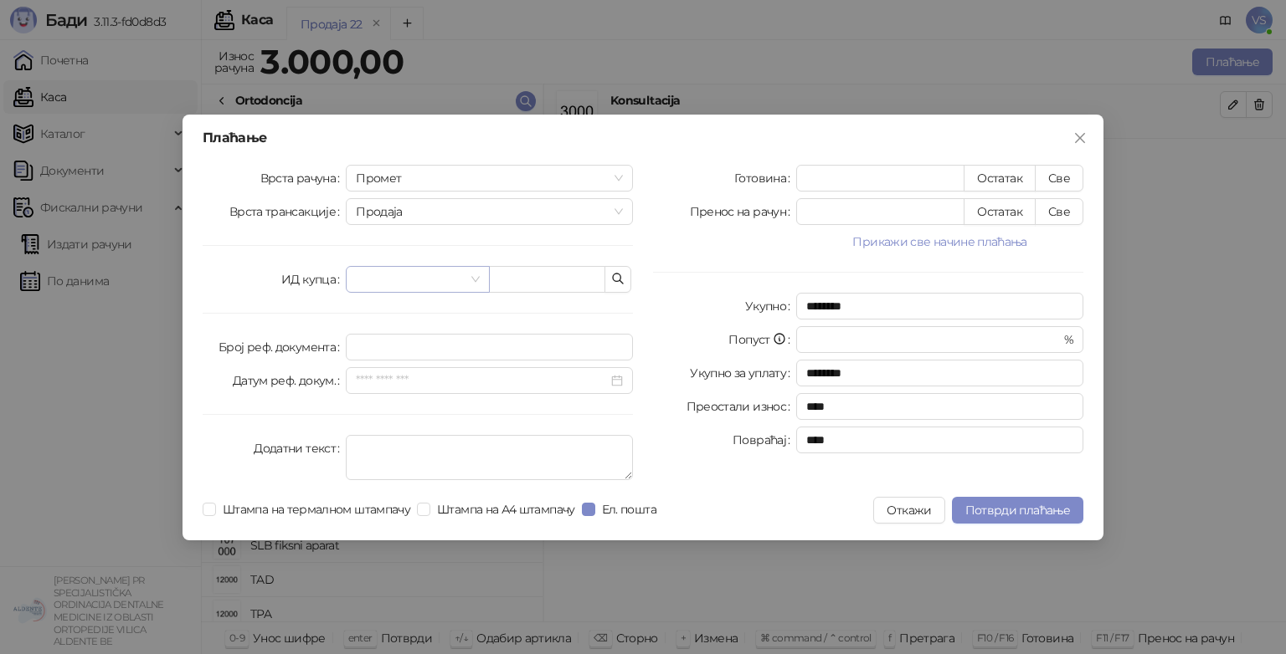
click at [397, 276] on input "search" at bounding box center [410, 279] width 108 height 25
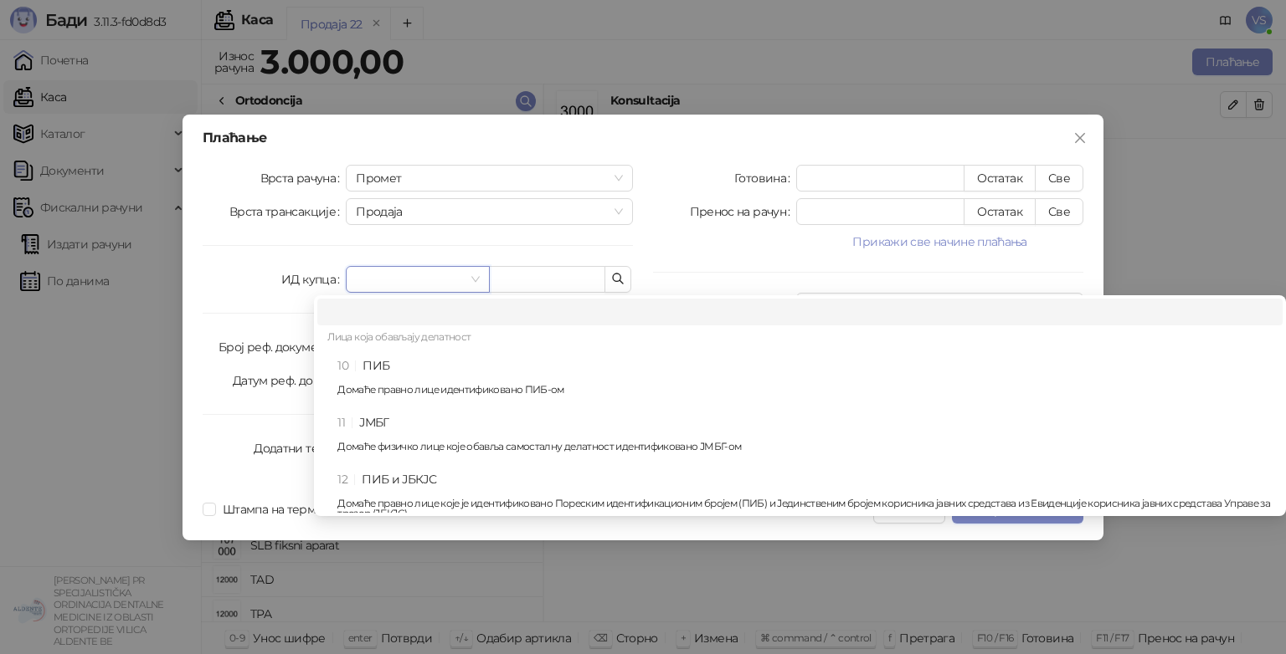
click at [397, 276] on input "search" at bounding box center [410, 279] width 108 height 25
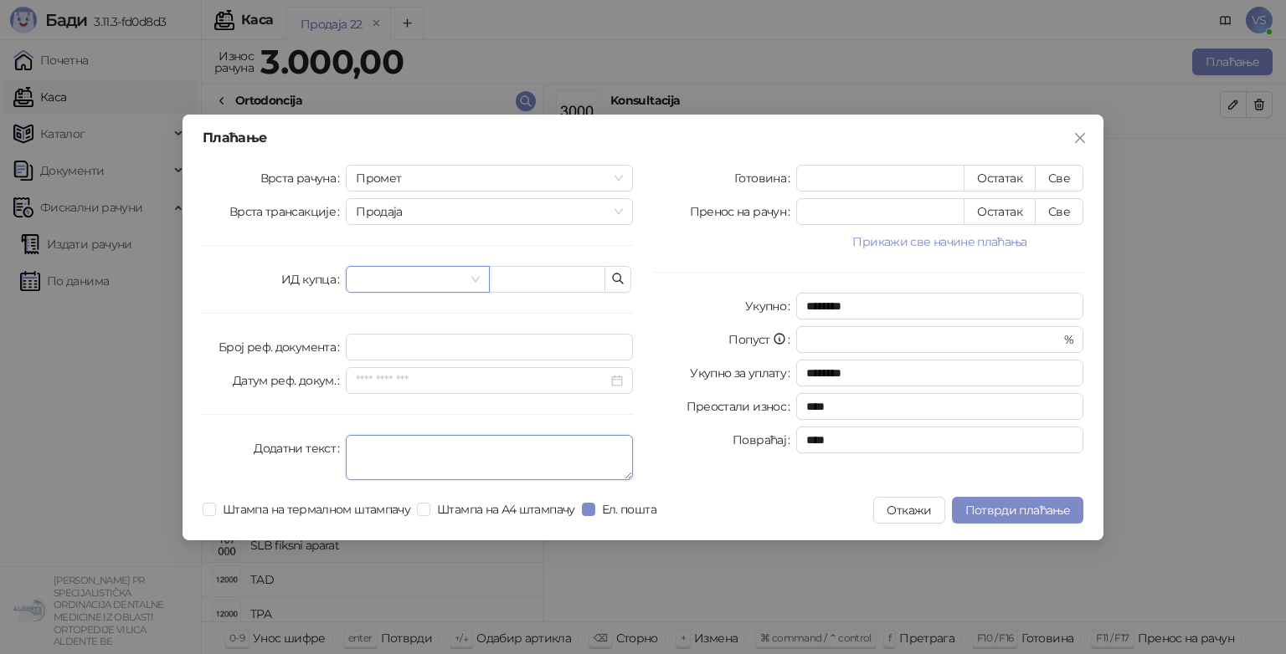
click at [401, 455] on textarea "Додатни текст" at bounding box center [489, 457] width 287 height 45
type textarea "**********"
click at [964, 500] on button "Потврди плаћање" at bounding box center [1017, 510] width 131 height 27
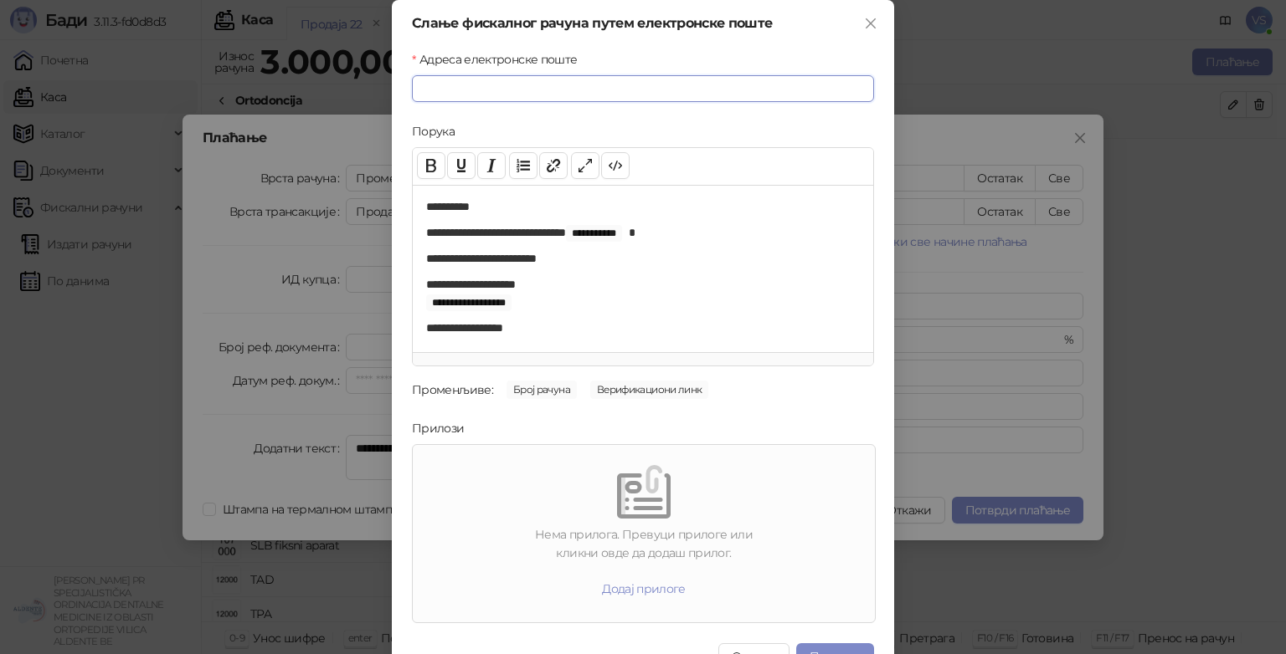
click at [540, 96] on input "Адреса електронске поште" at bounding box center [643, 88] width 462 height 27
type input "**********"
click at [817, 644] on button "Пошаљи" at bounding box center [835, 657] width 78 height 27
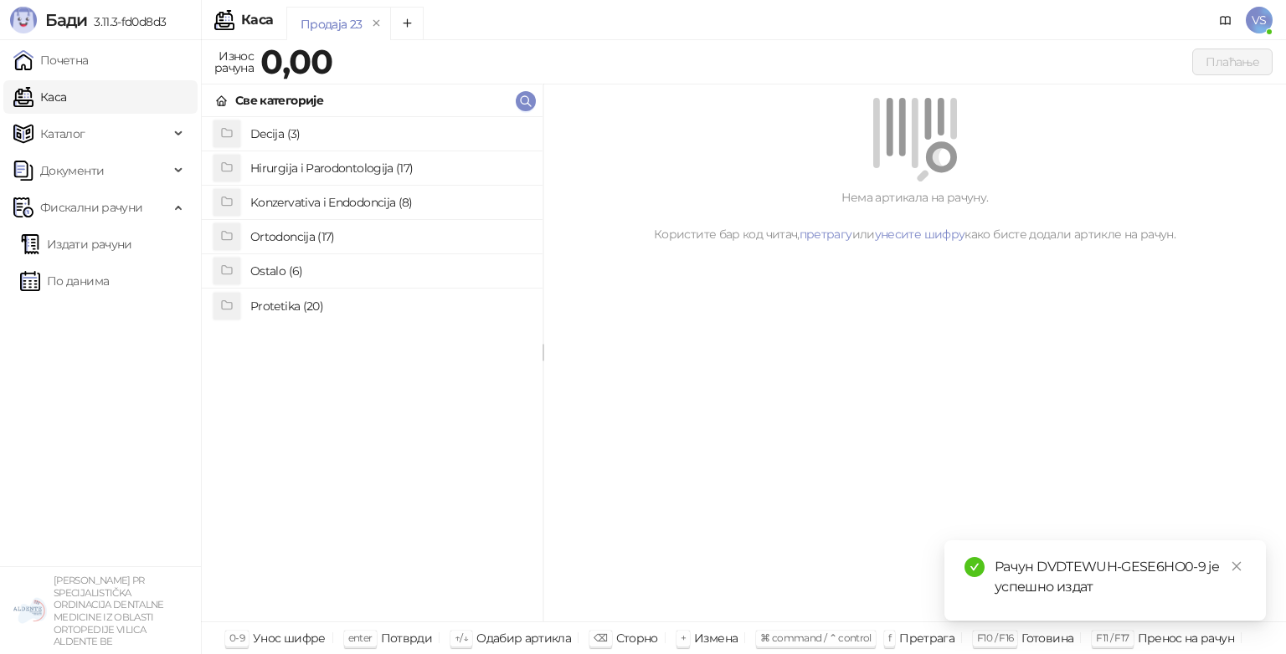
click at [369, 259] on h4 "Ostalo (6)" at bounding box center [389, 271] width 279 height 27
click at [357, 168] on h4 "Konsultacija" at bounding box center [389, 168] width 279 height 27
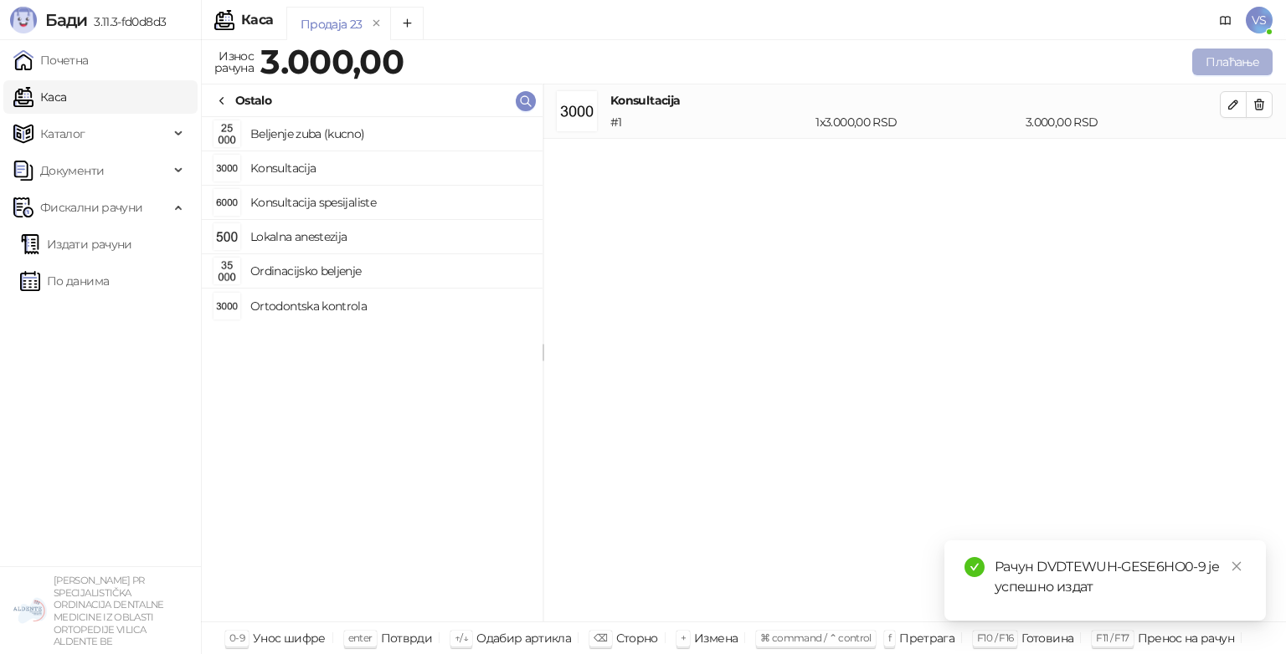
click at [1219, 56] on button "Плаћање" at bounding box center [1232, 62] width 80 height 27
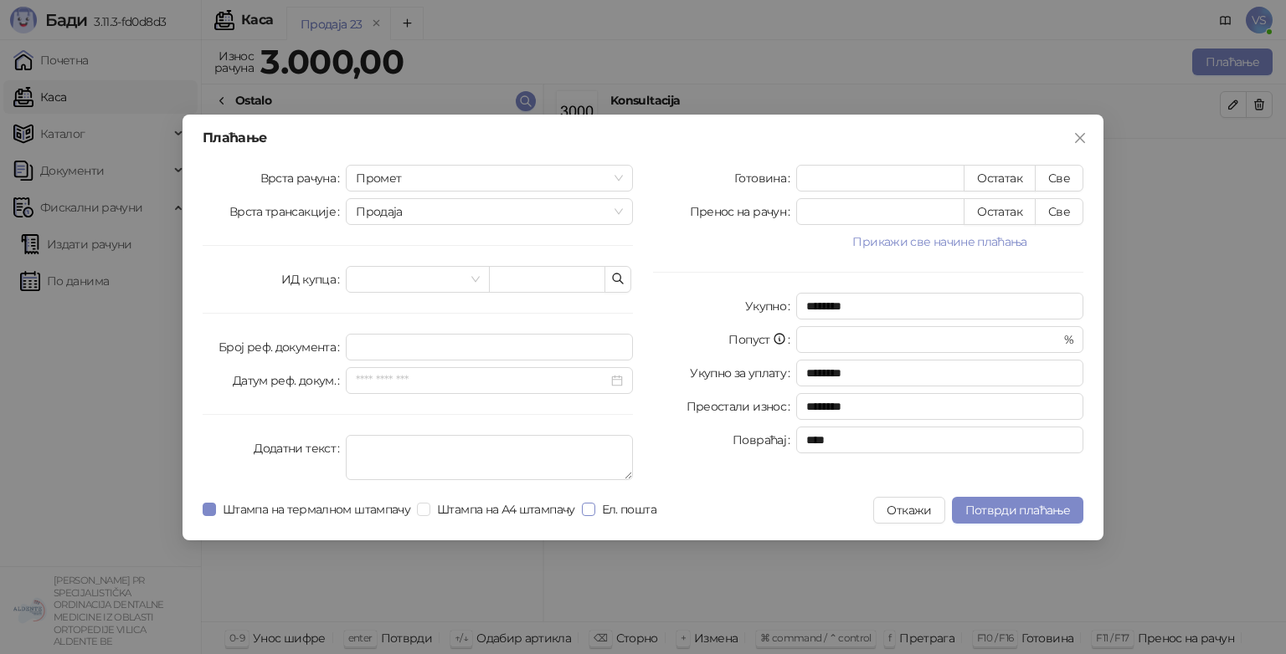
click at [611, 514] on span "Ел. пошта" at bounding box center [629, 509] width 68 height 18
click at [1038, 183] on button "Све" at bounding box center [1058, 178] width 49 height 27
type input "****"
click at [422, 447] on textarea "Додатни текст" at bounding box center [489, 457] width 287 height 45
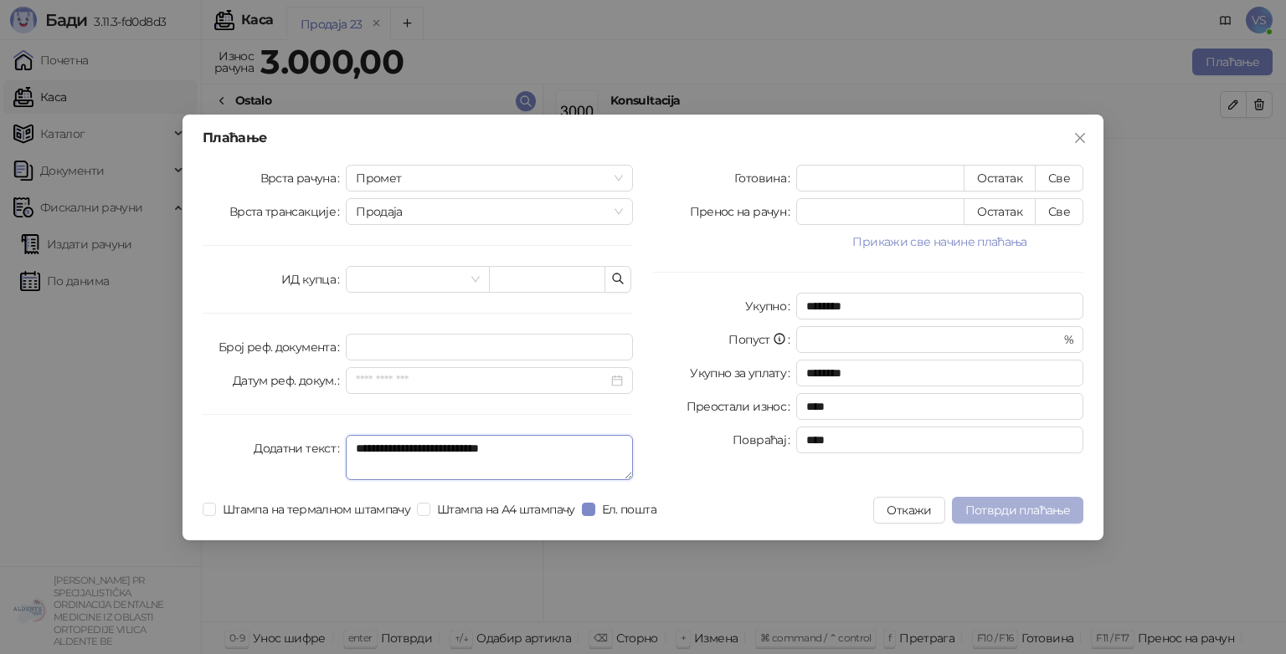
type textarea "**********"
click at [983, 512] on span "Потврди плаћање" at bounding box center [1017, 510] width 105 height 15
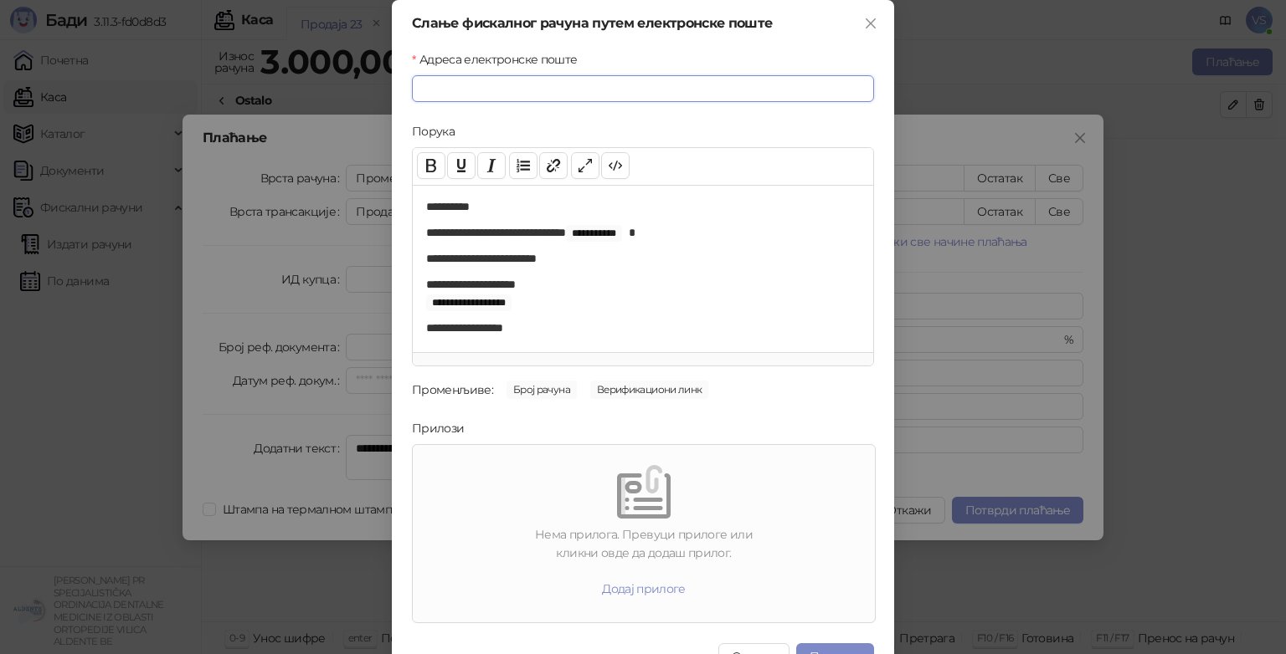
click at [576, 96] on input "Адреса електронске поште" at bounding box center [643, 88] width 462 height 27
type input "**********"
click at [819, 644] on button "Пошаљи" at bounding box center [835, 657] width 78 height 27
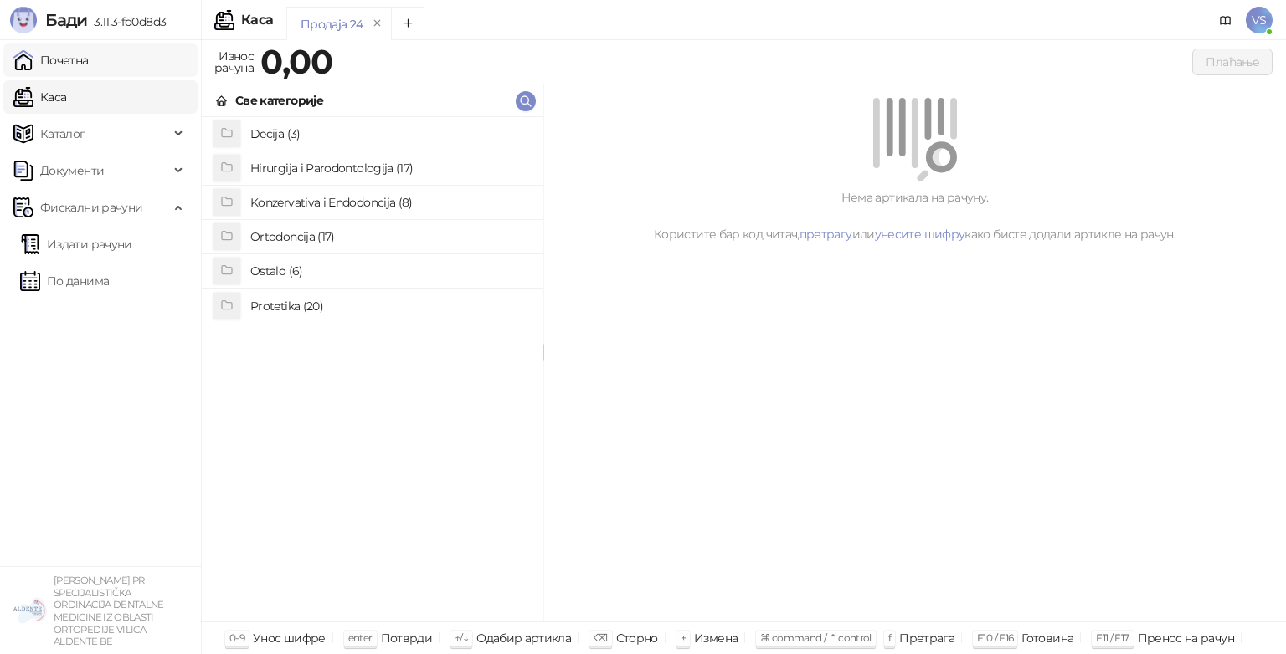
click at [89, 54] on link "Почетна" at bounding box center [50, 60] width 75 height 33
